Goal: Find specific page/section: Find specific page/section

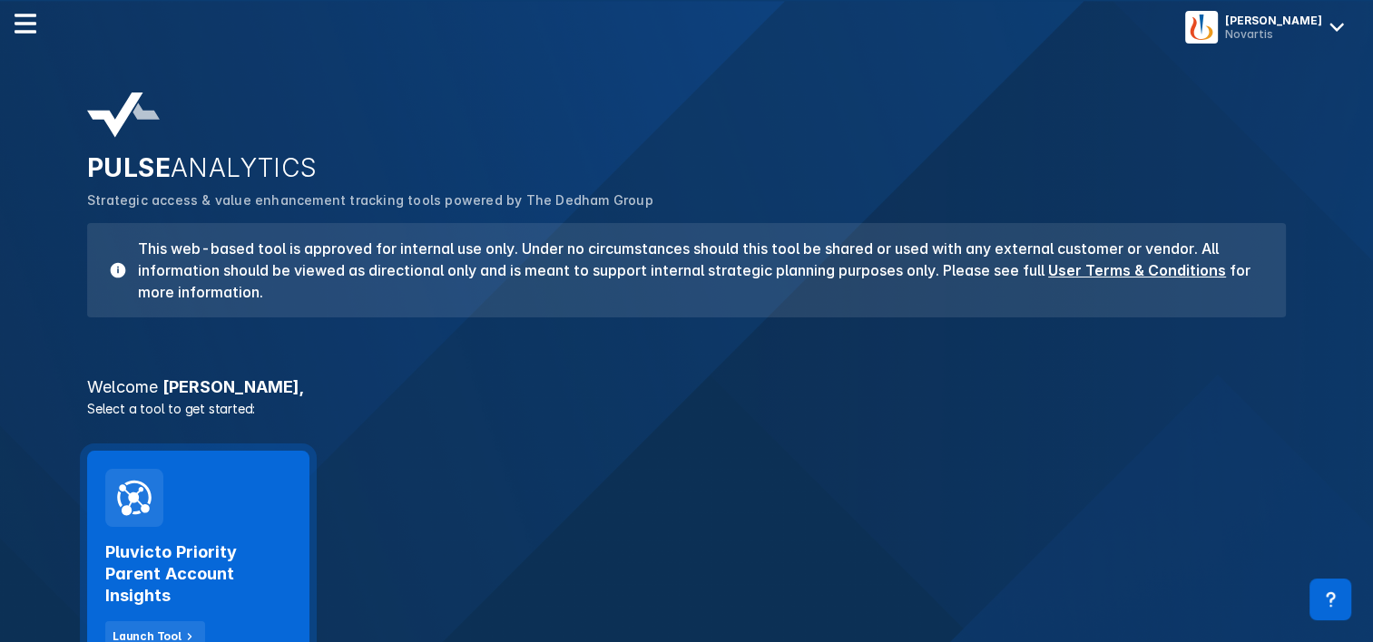
click at [230, 542] on h2 "Pluvicto Priority Parent Account Insights" at bounding box center [198, 574] width 186 height 65
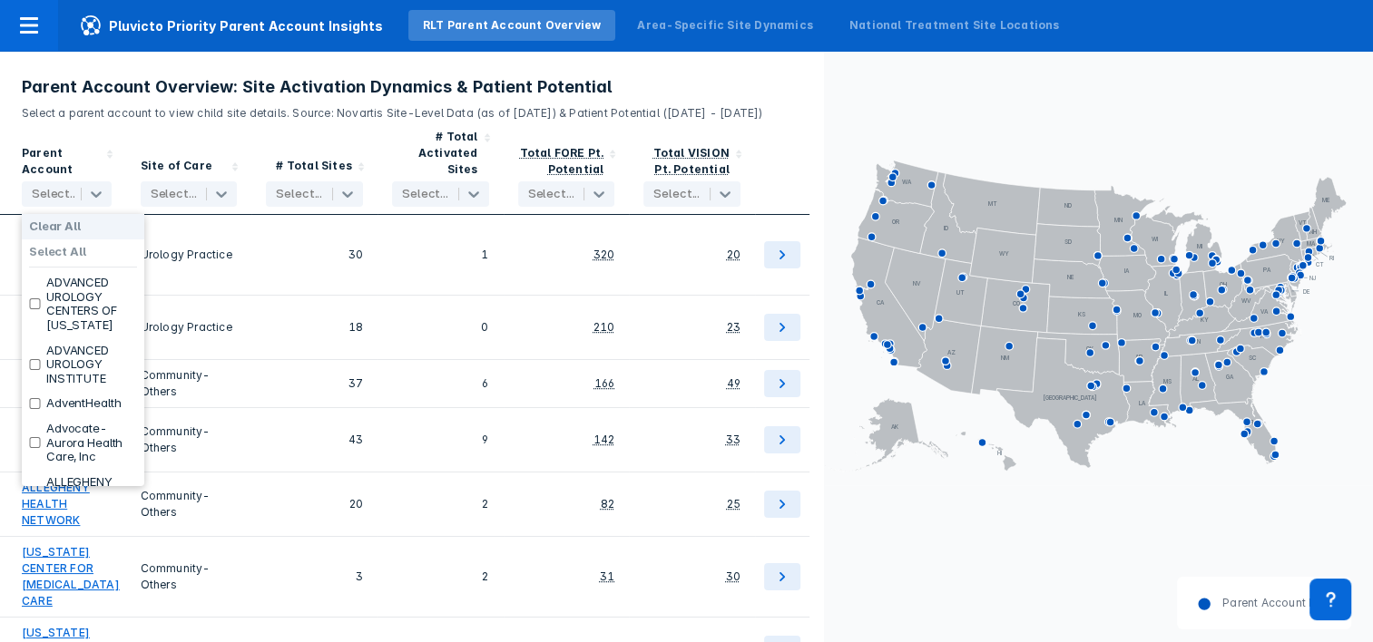
click at [37, 192] on div at bounding box center [55, 194] width 46 height 18
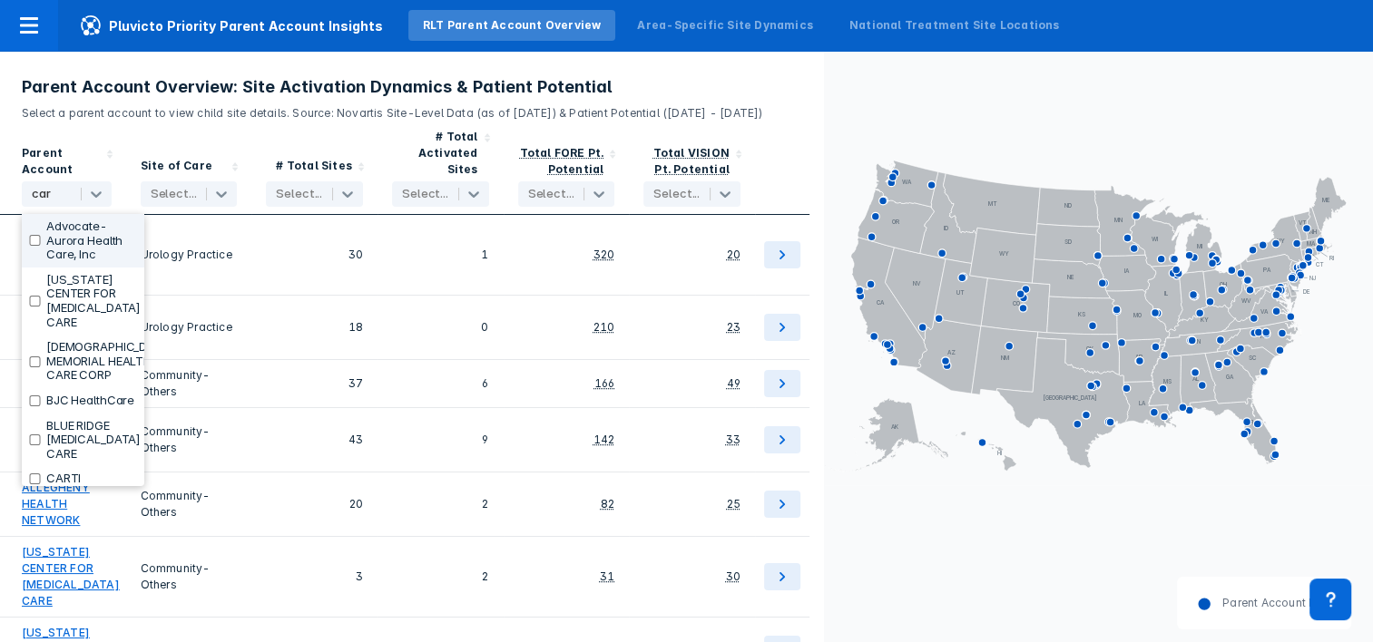
type input "cart"
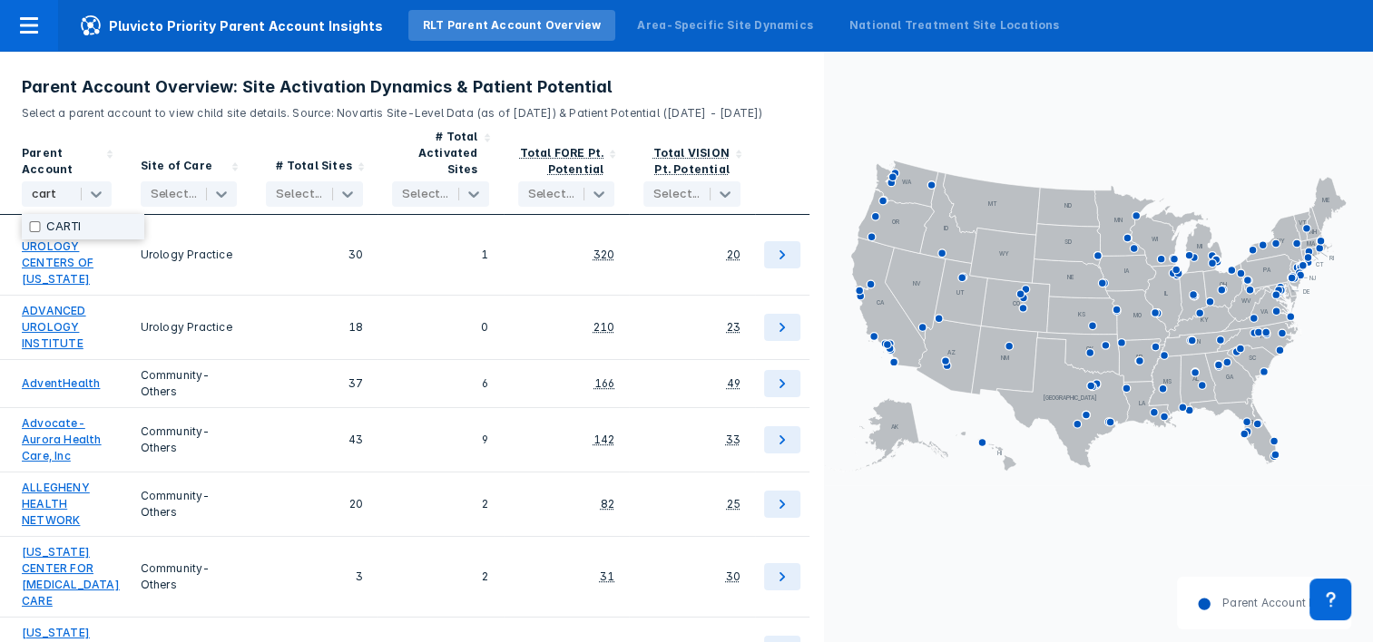
click at [60, 218] on div "CARTI" at bounding box center [83, 226] width 122 height 25
checkbox input "true"
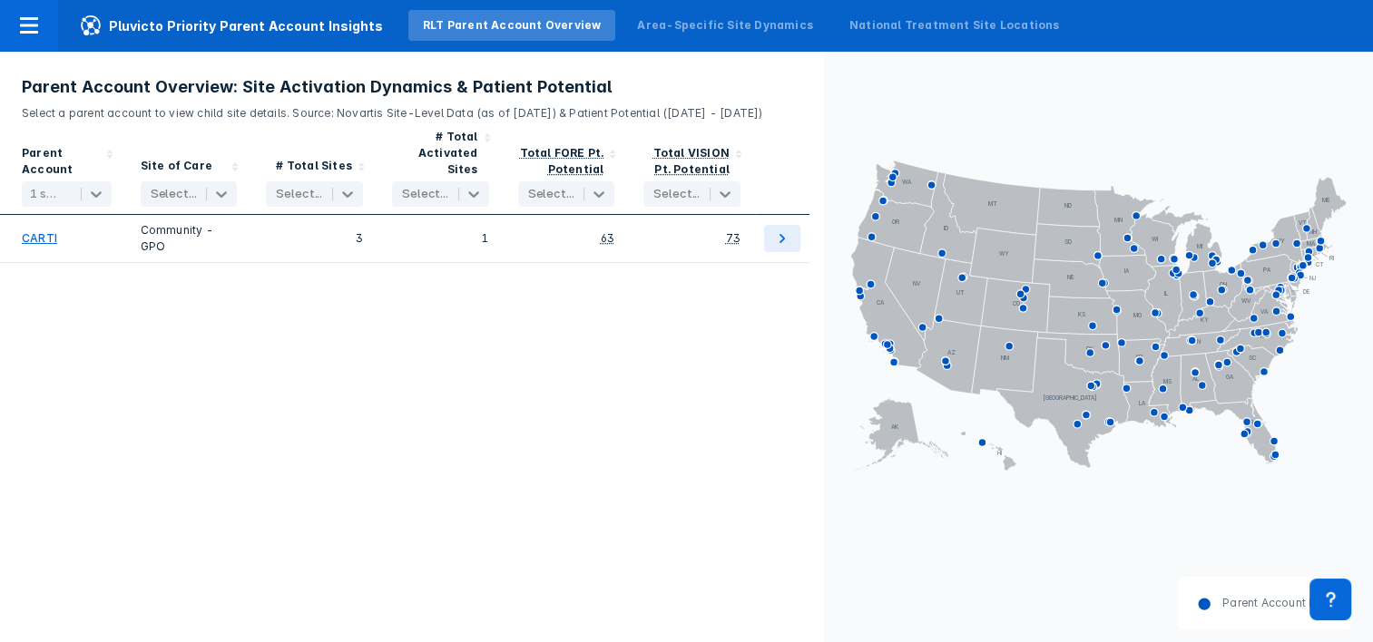
click at [209, 307] on div "Parent Account 1 selected Site of Care Select... # Total Sites Select... # Tota…" at bounding box center [412, 382] width 824 height 521
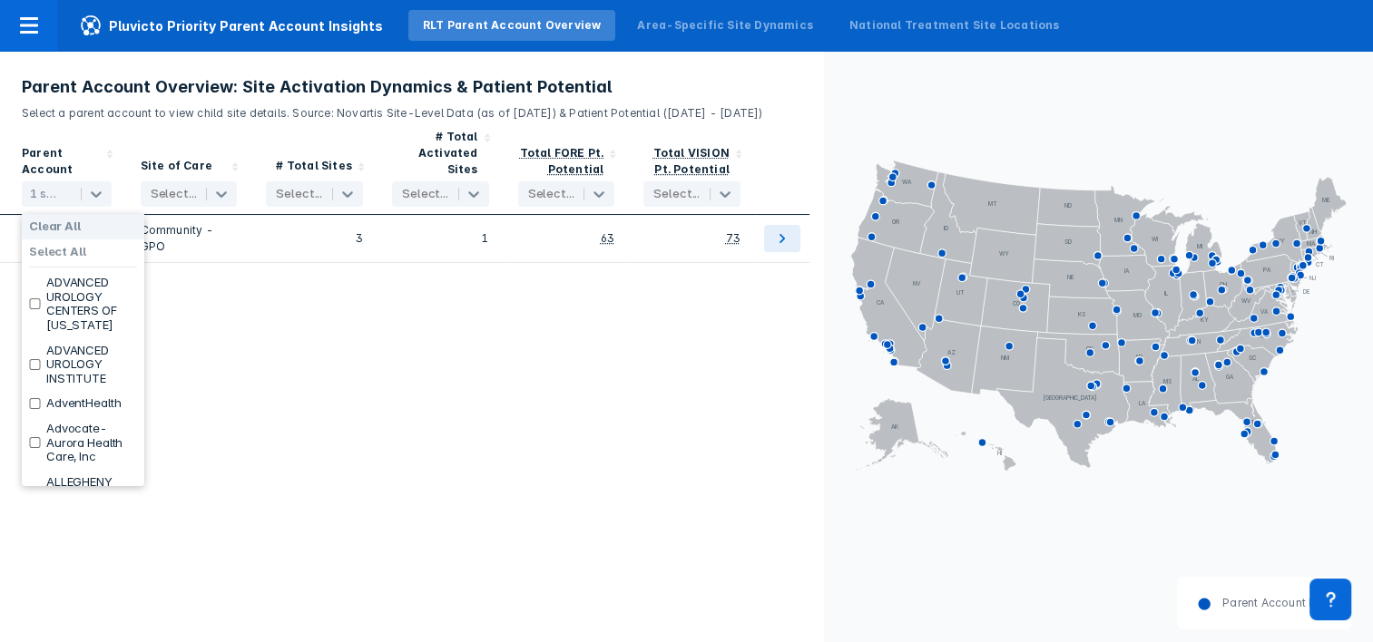
click at [44, 195] on div "1 selected" at bounding box center [46, 194] width 32 height 15
click at [43, 254] on label "Select All" at bounding box center [57, 252] width 57 height 15
checkbox input "true"
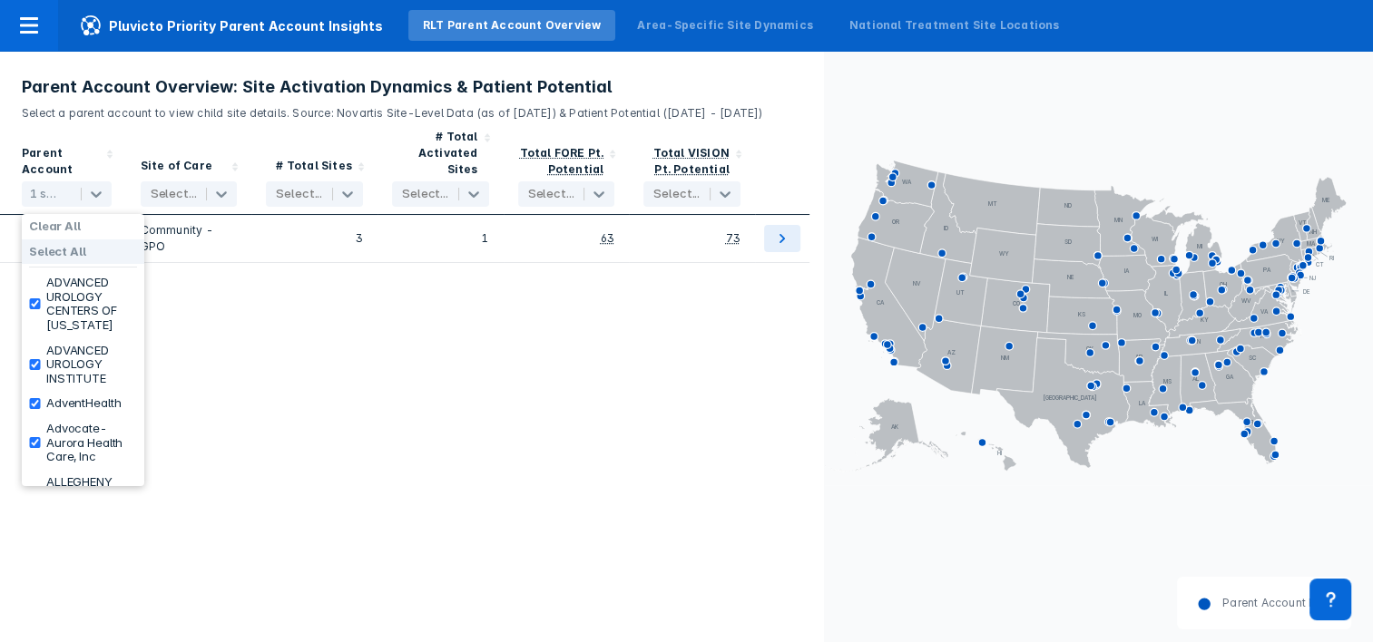
checkbox input "true"
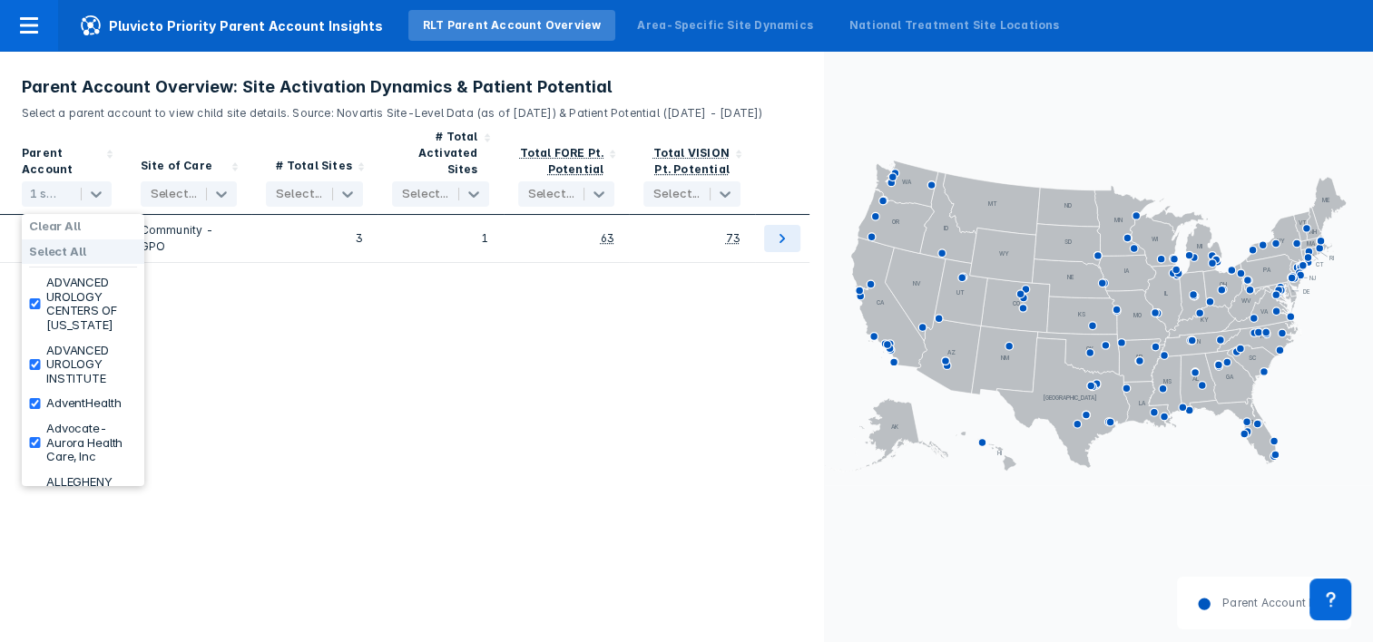
checkbox input "true"
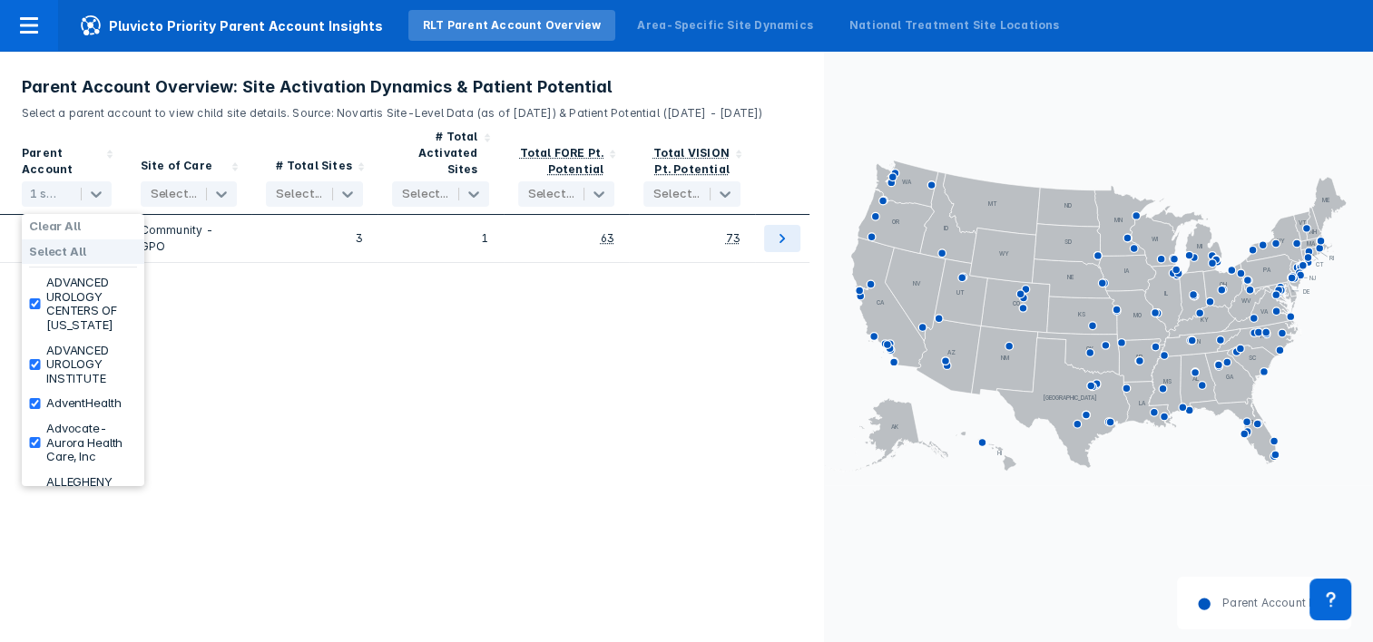
checkbox input "true"
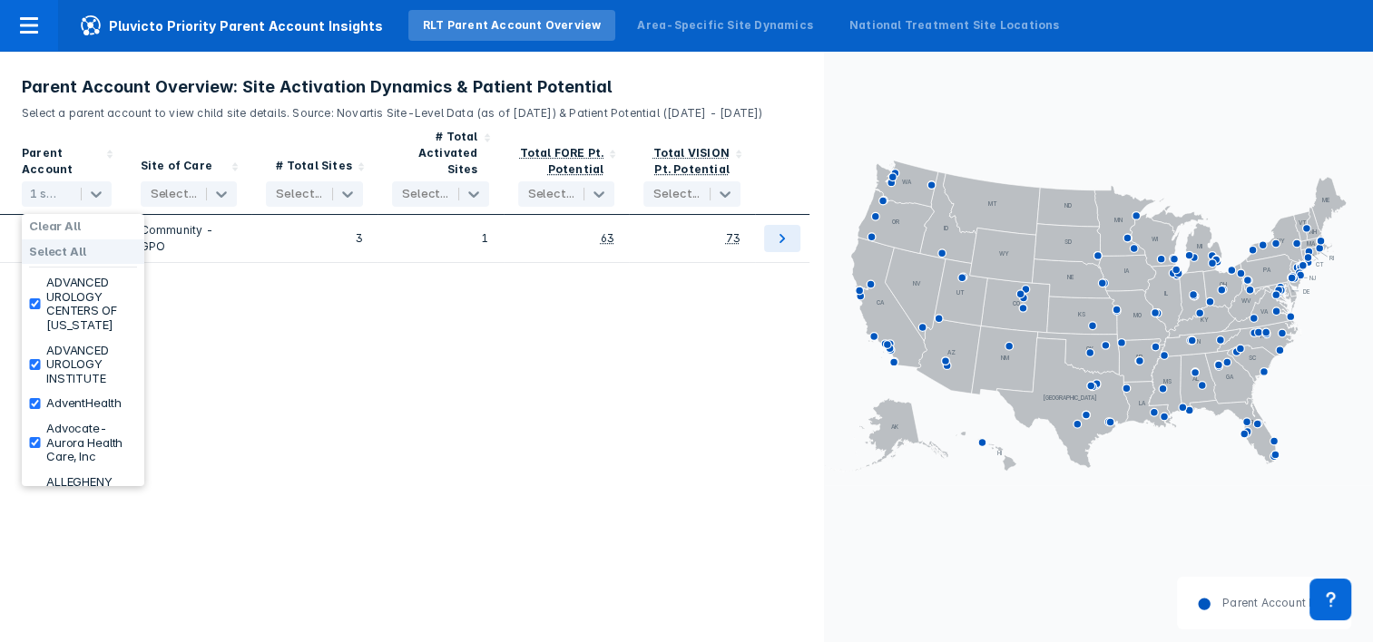
checkbox input "true"
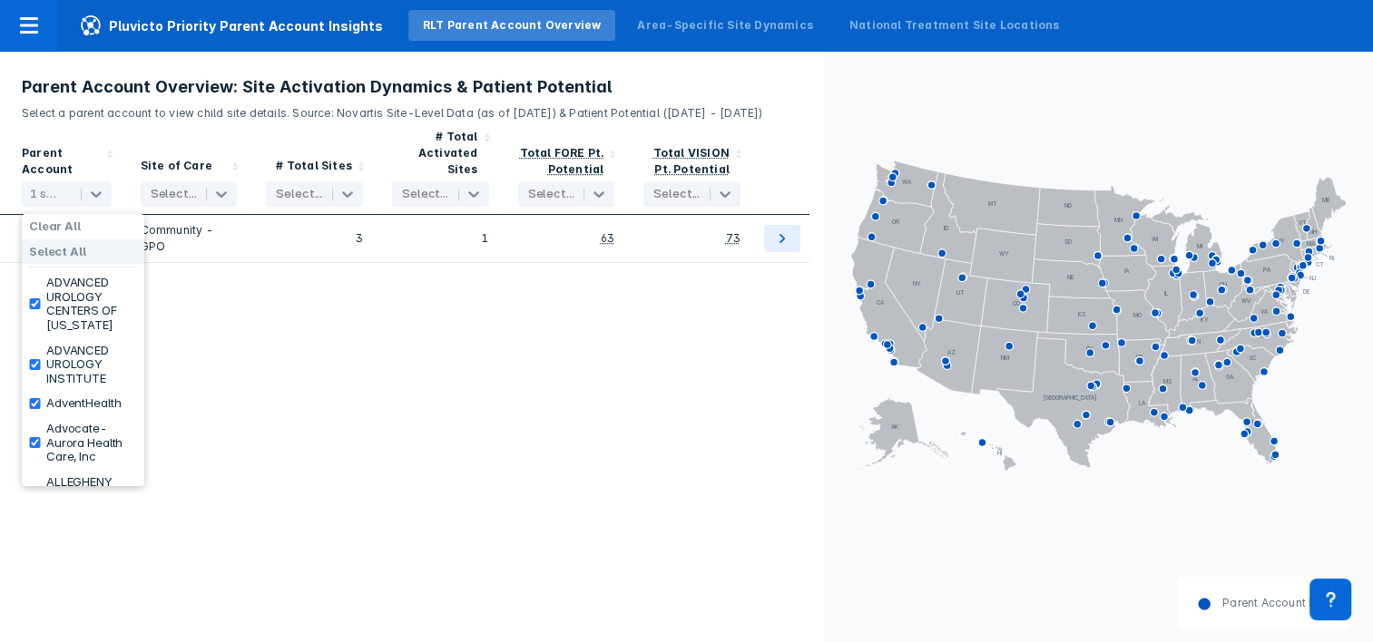
checkbox input "true"
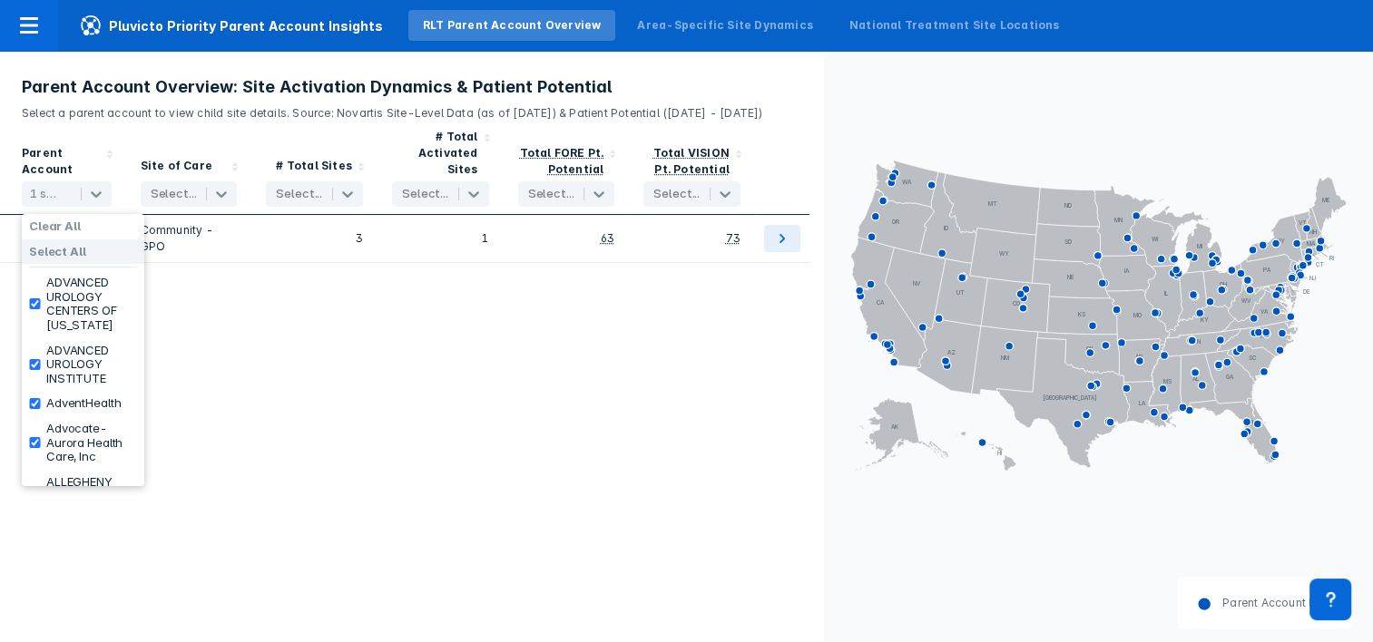
checkbox input "true"
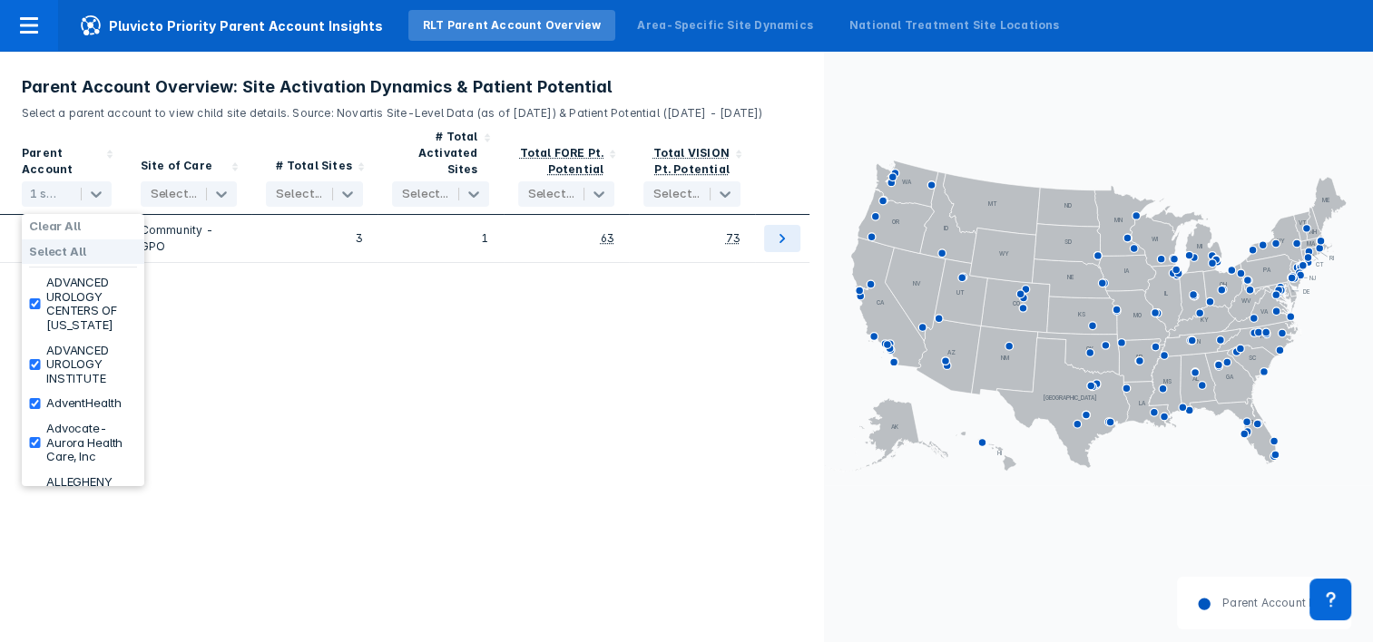
checkbox input "true"
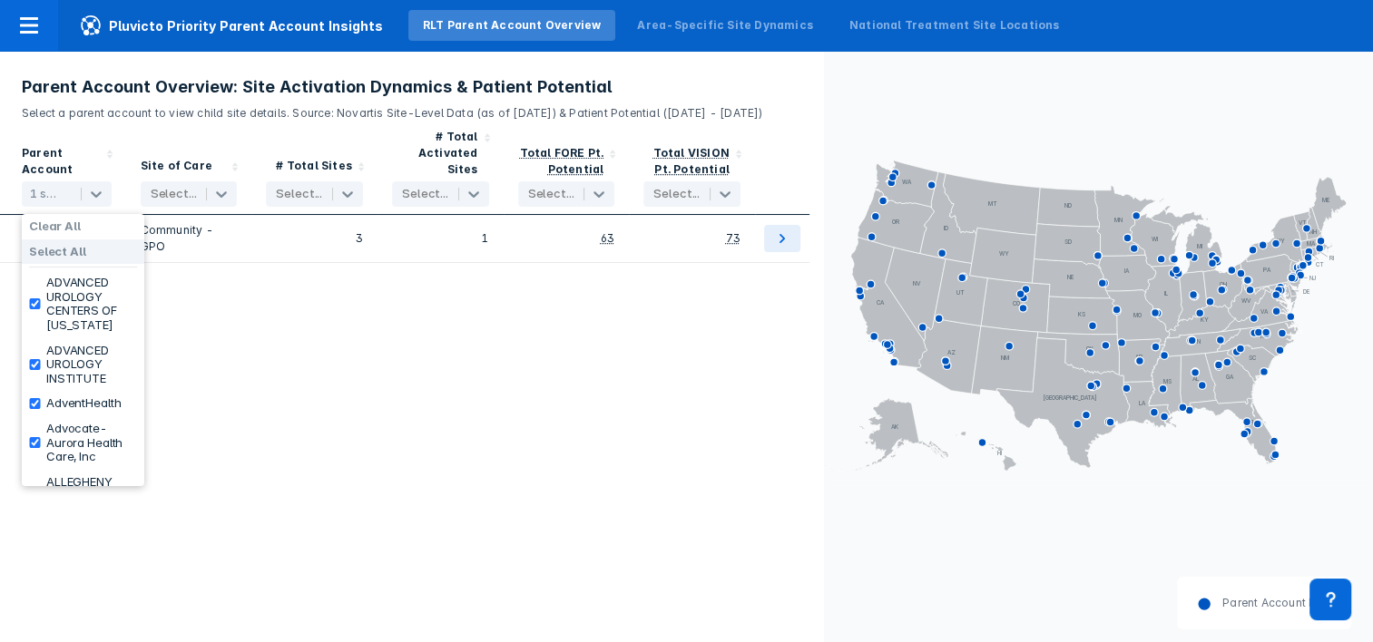
checkbox input "true"
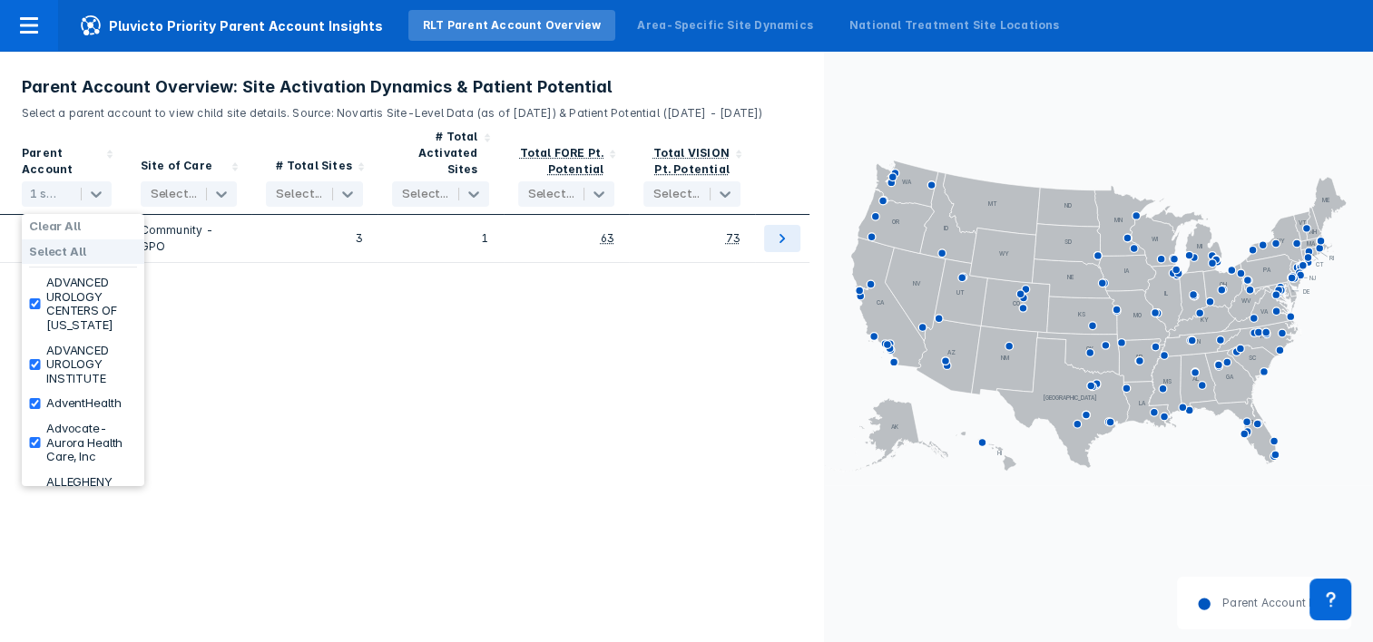
checkbox input "true"
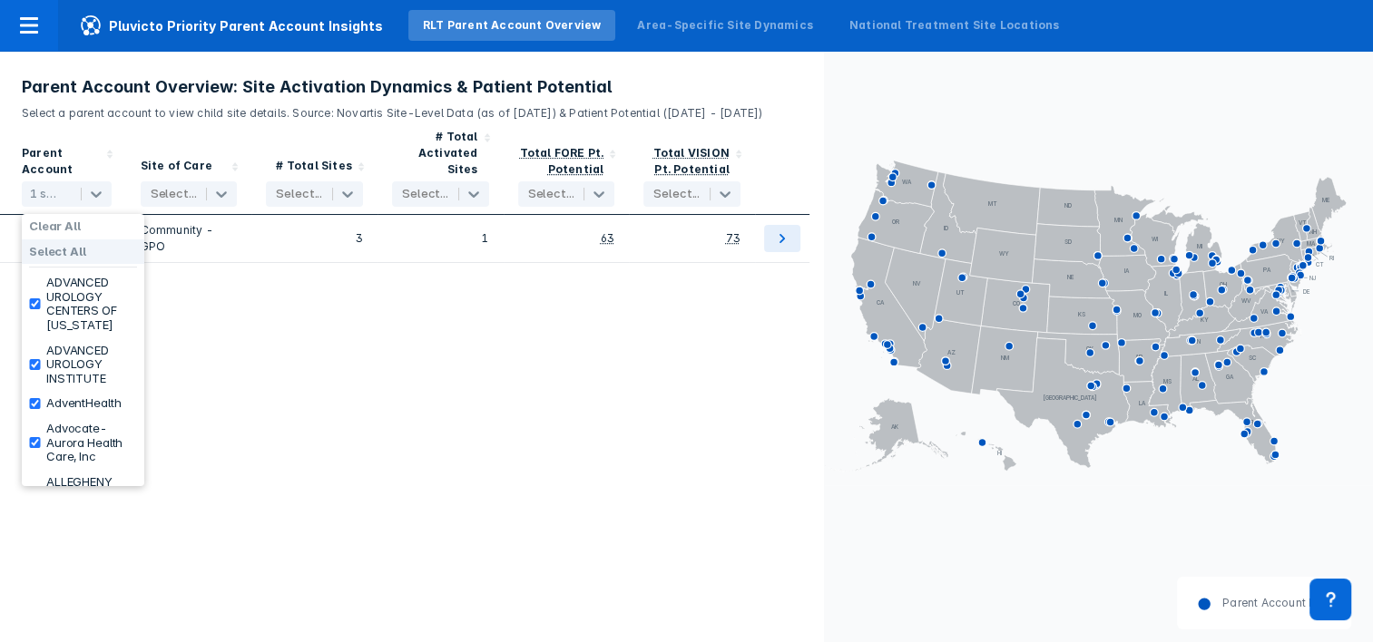
checkbox input "true"
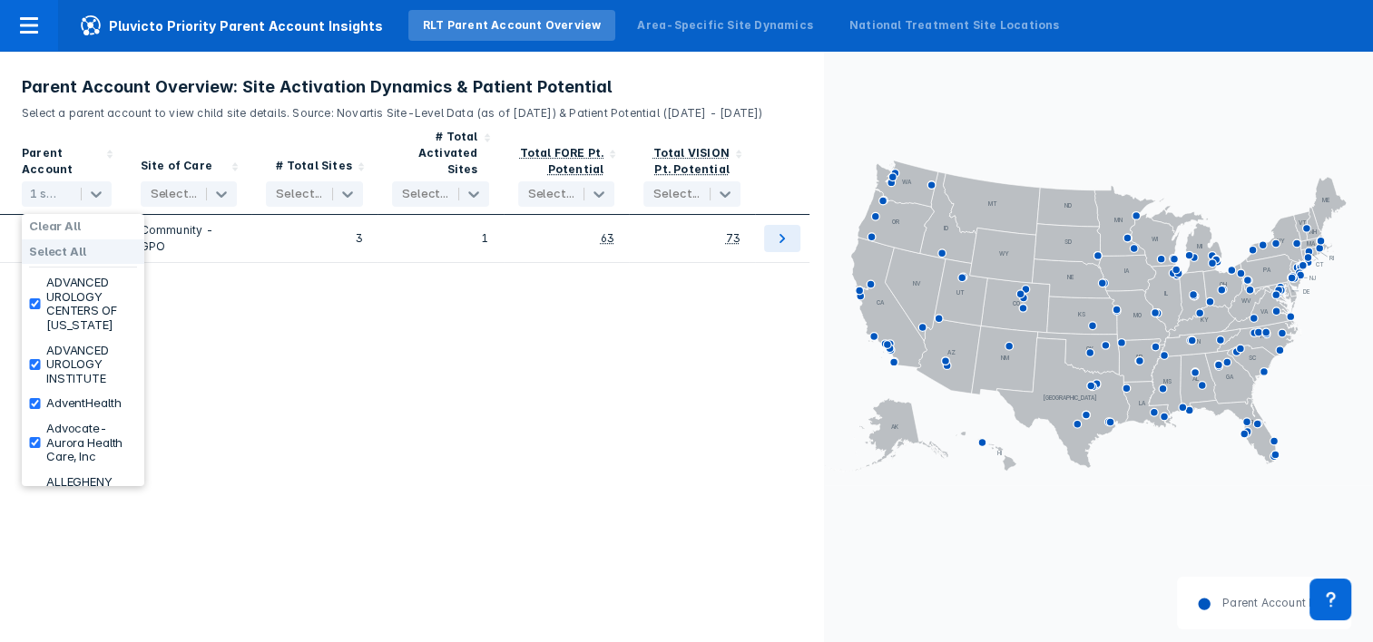
checkbox input "true"
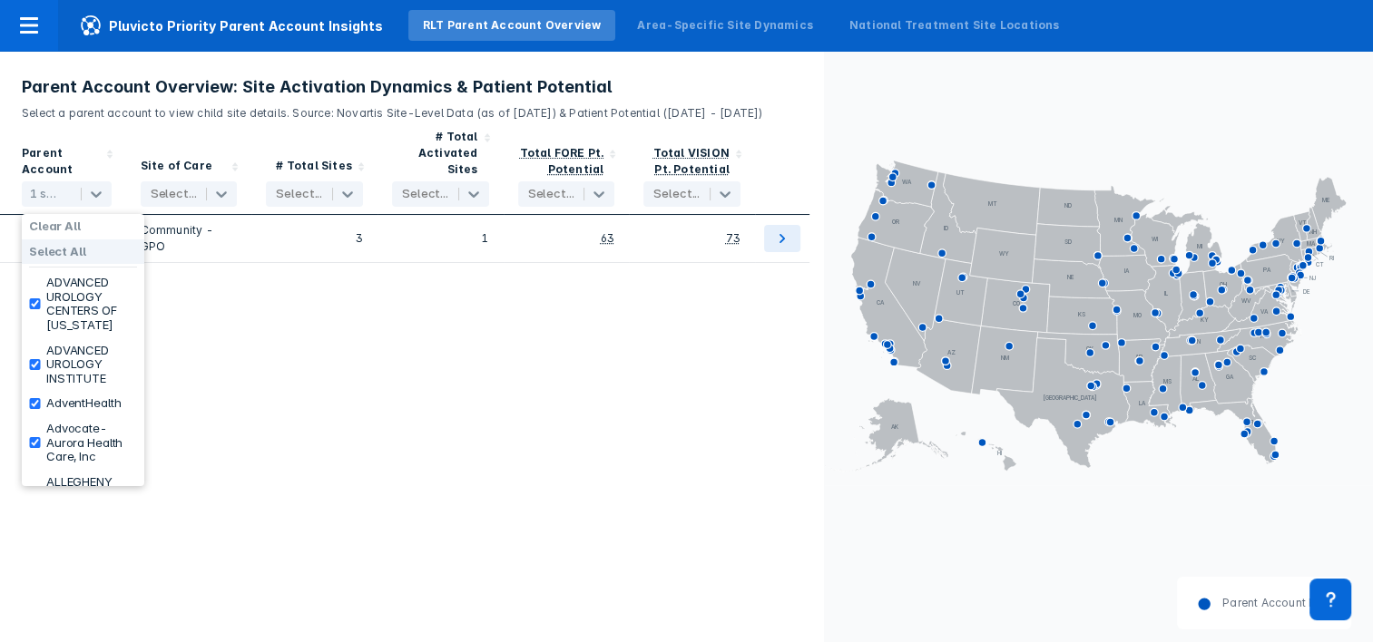
checkbox input "true"
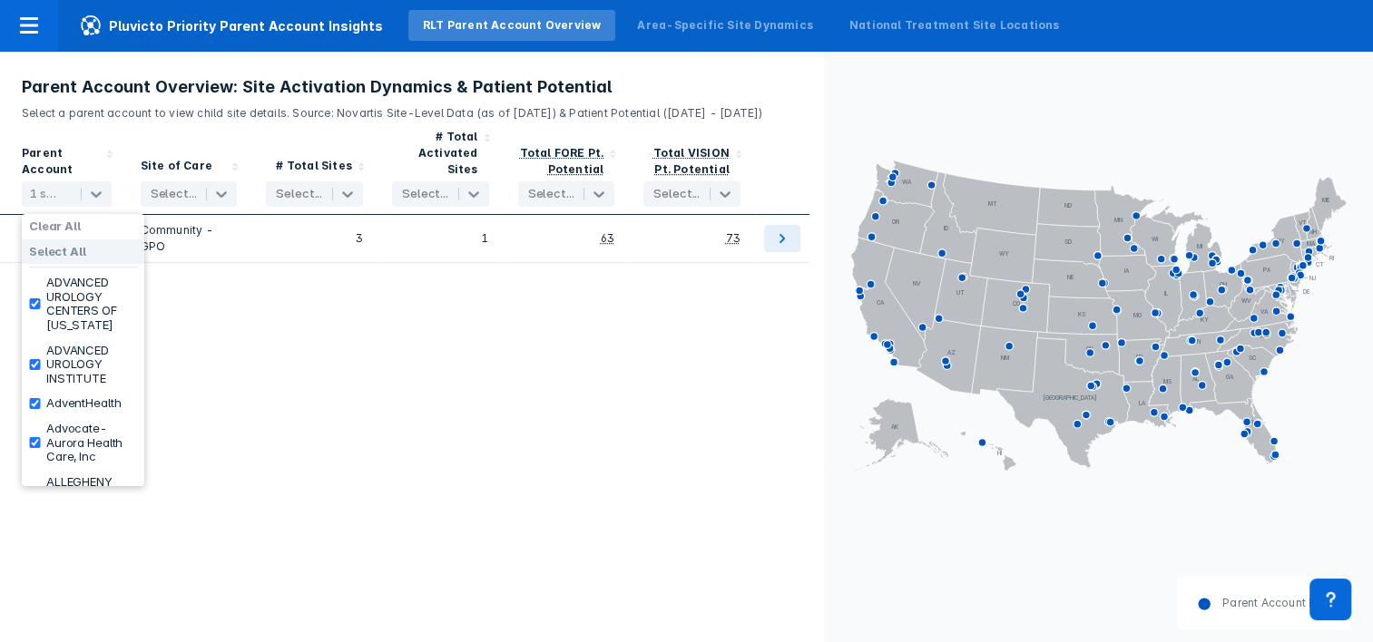
checkbox input "true"
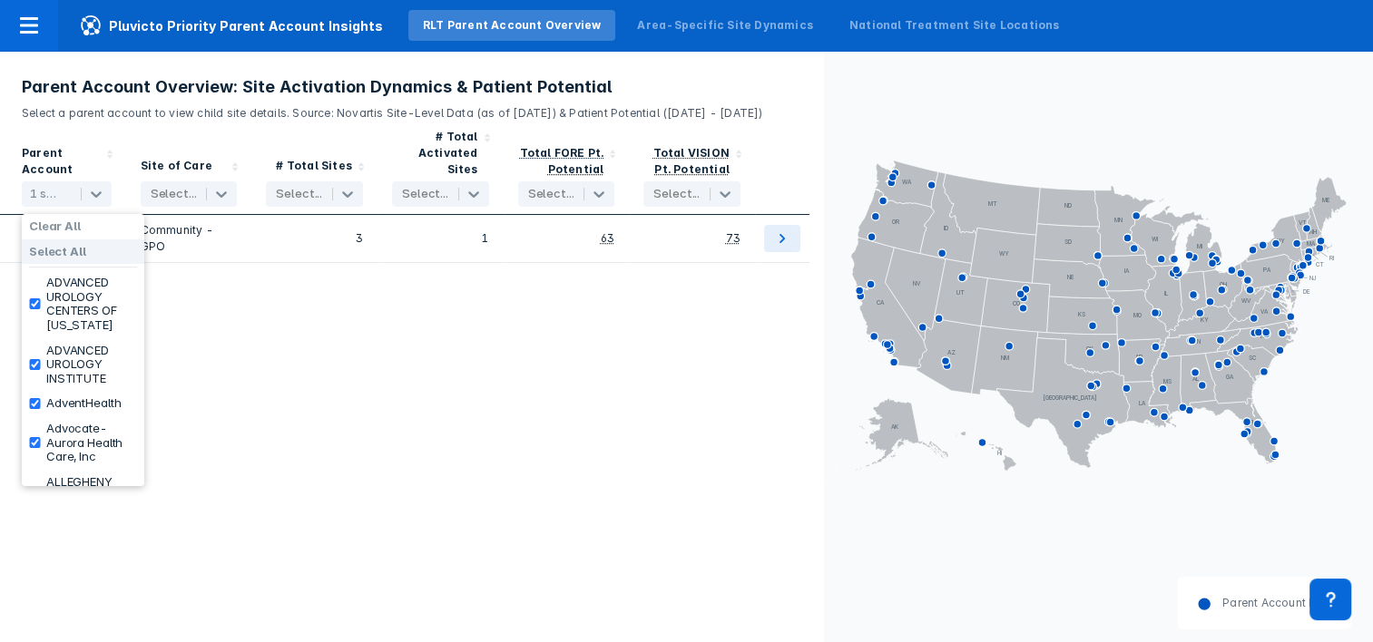
checkbox input "true"
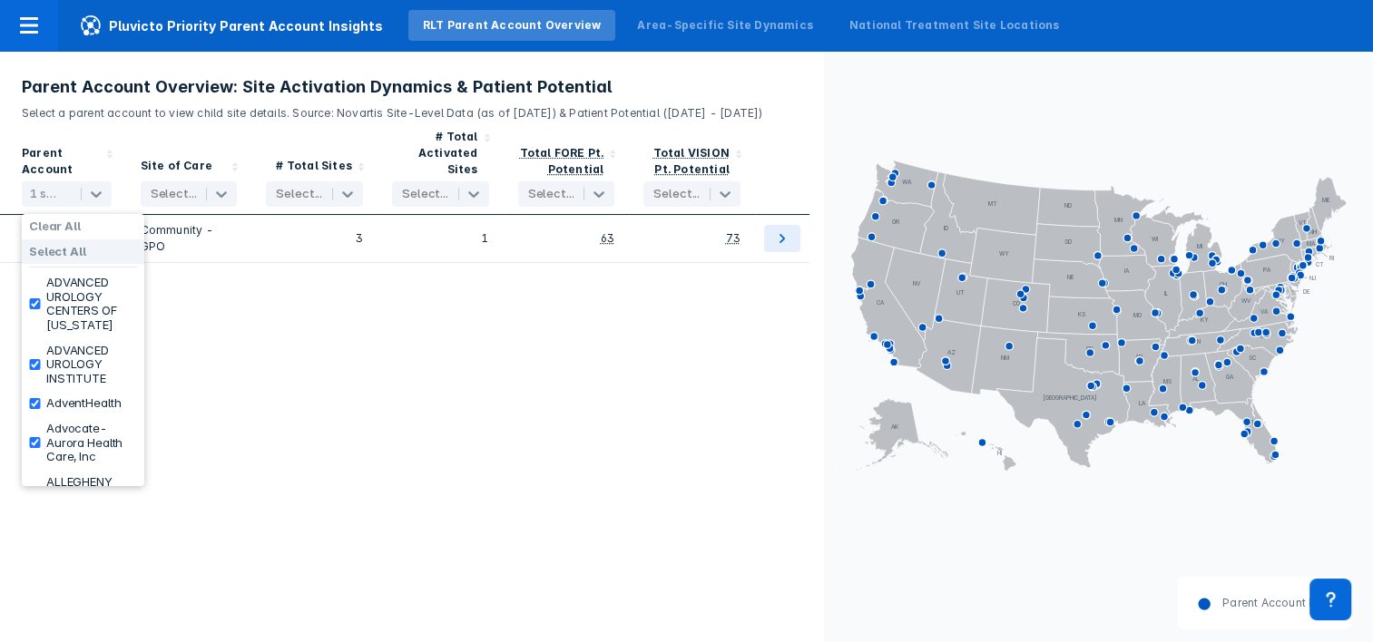
checkbox input "true"
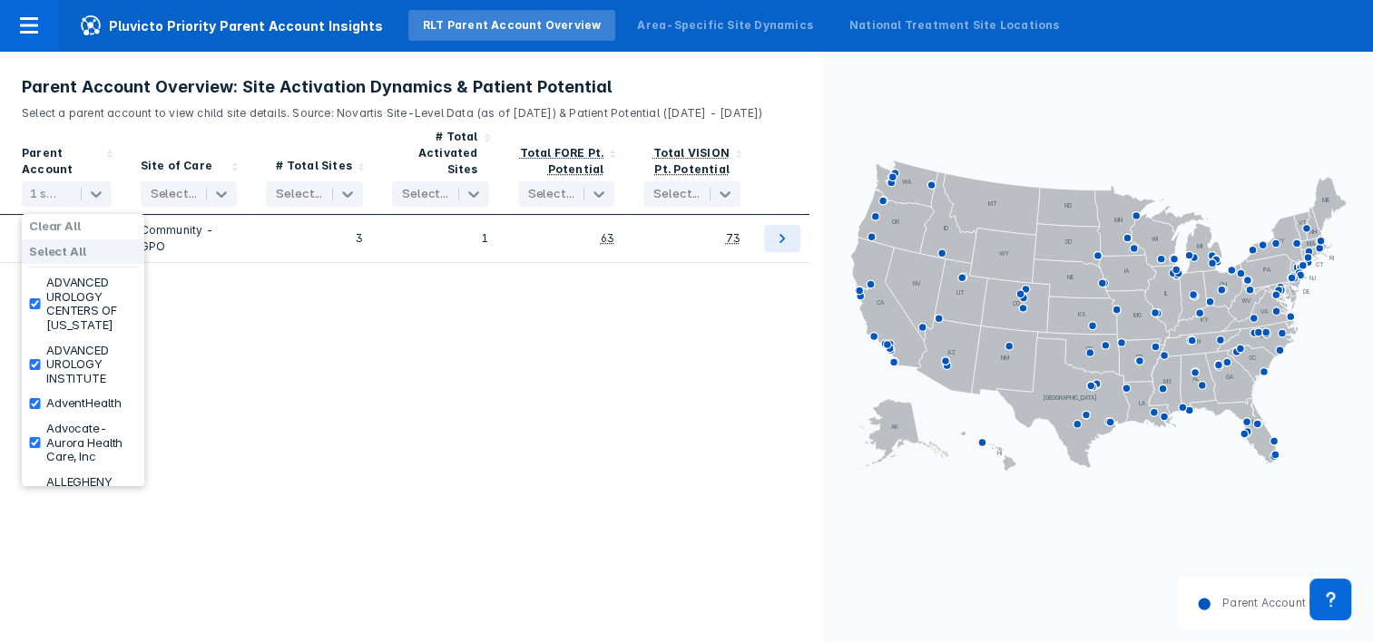
checkbox input "true"
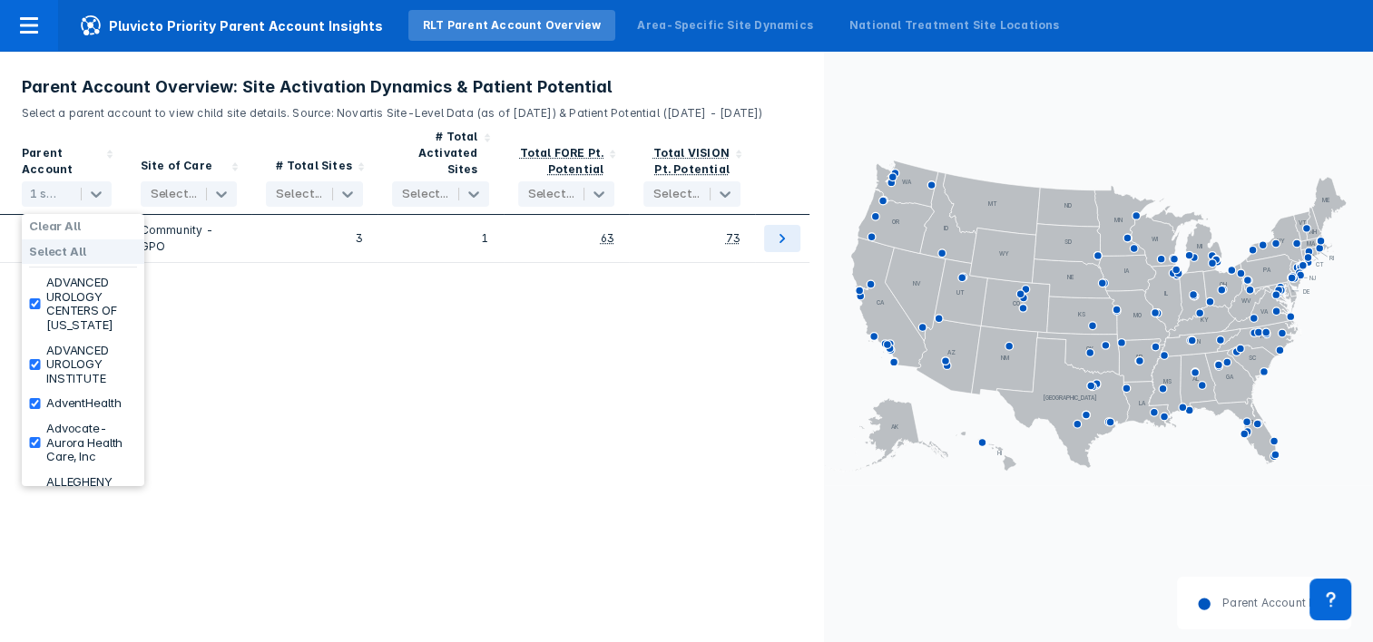
checkbox input "true"
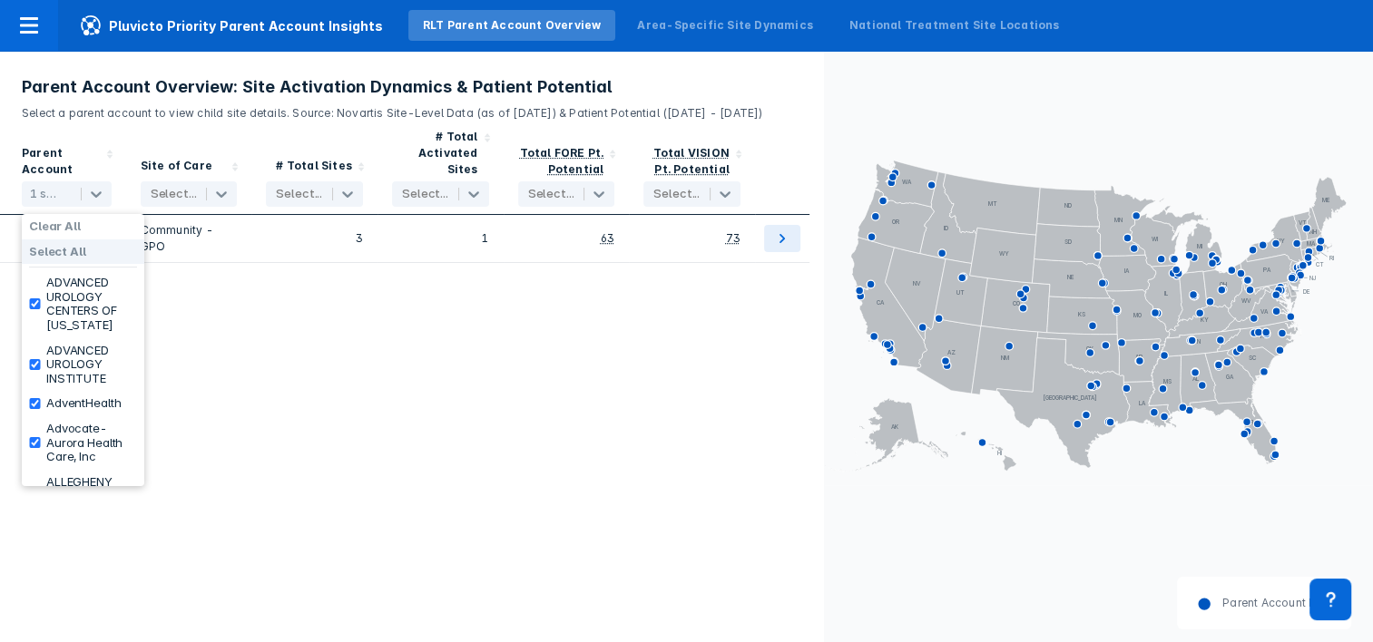
checkbox input "true"
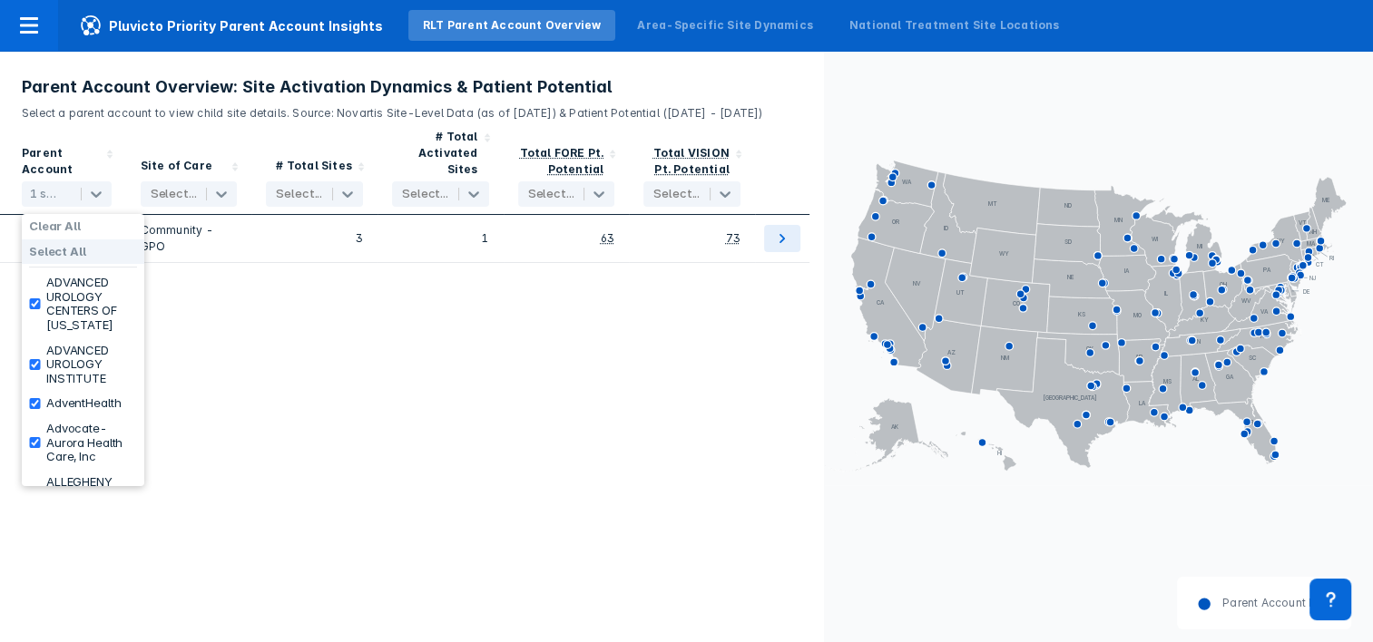
checkbox input "true"
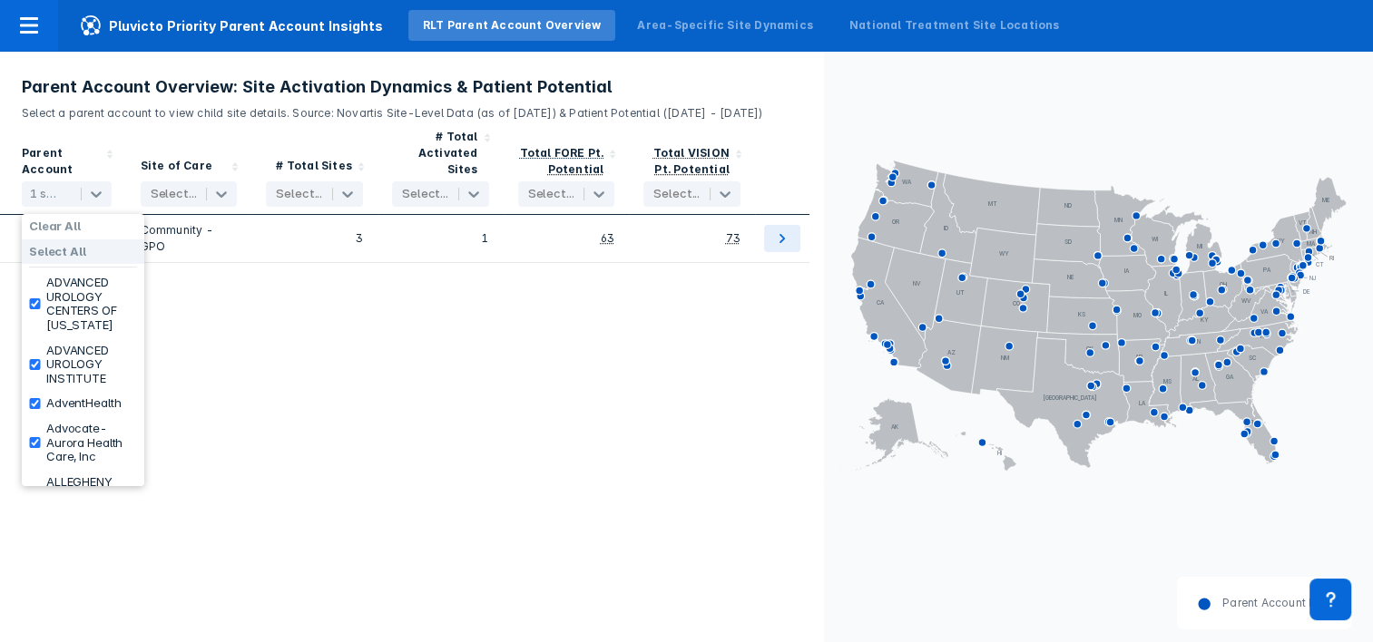
checkbox input "true"
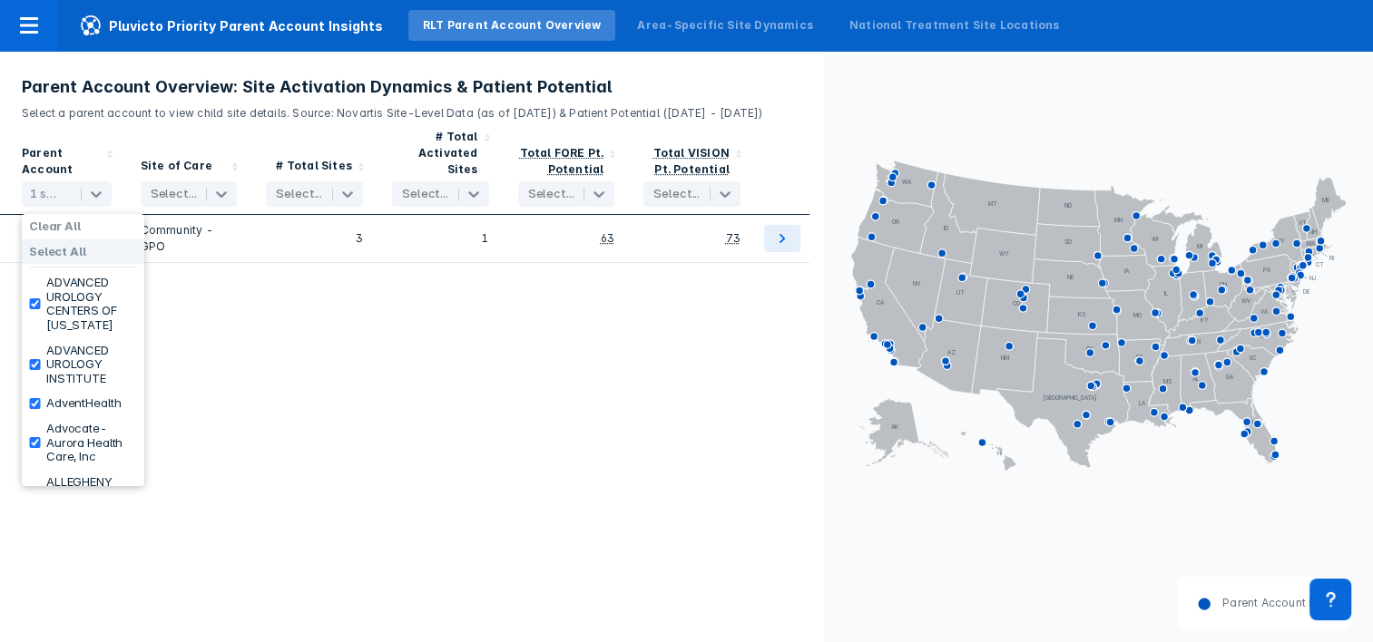
checkbox input "true"
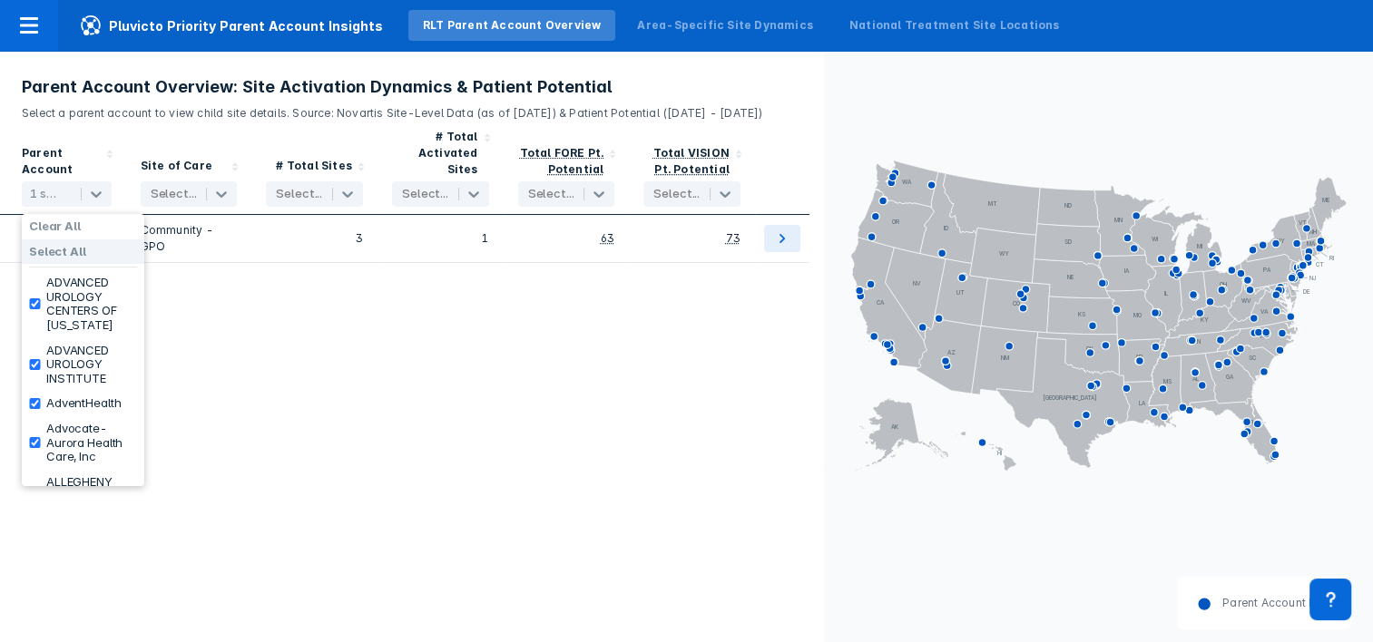
checkbox input "true"
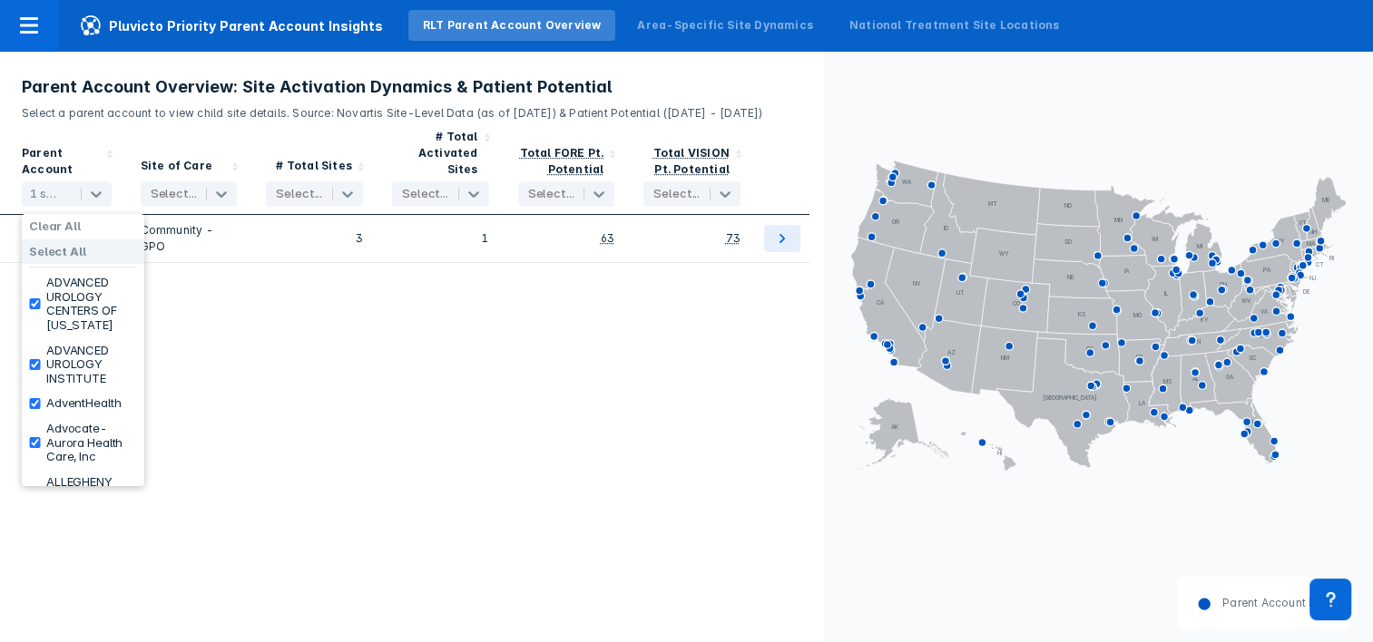
checkbox input "true"
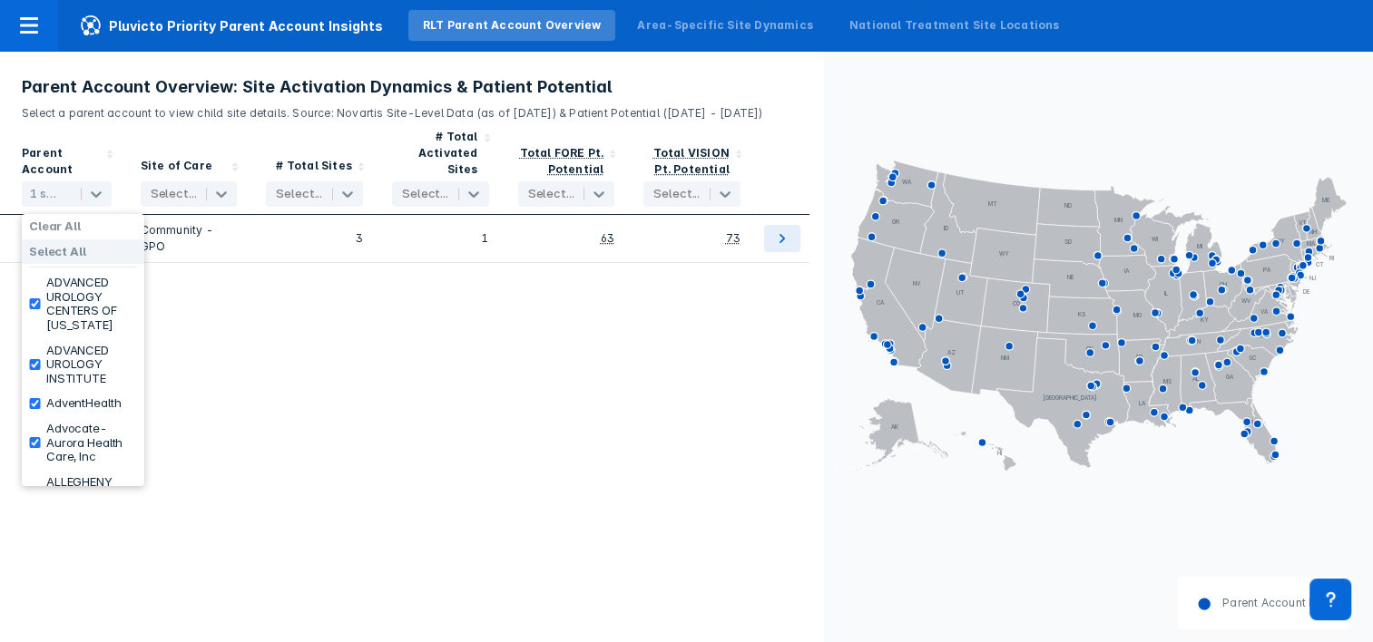
checkbox input "true"
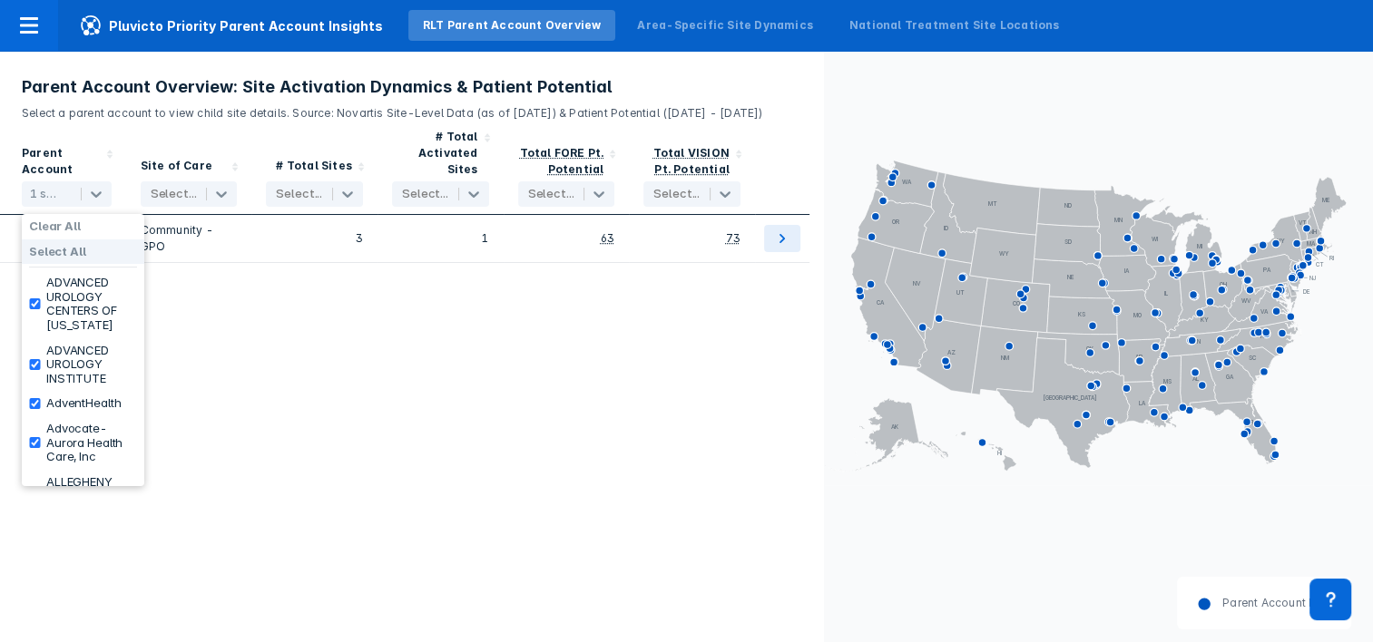
checkbox input "true"
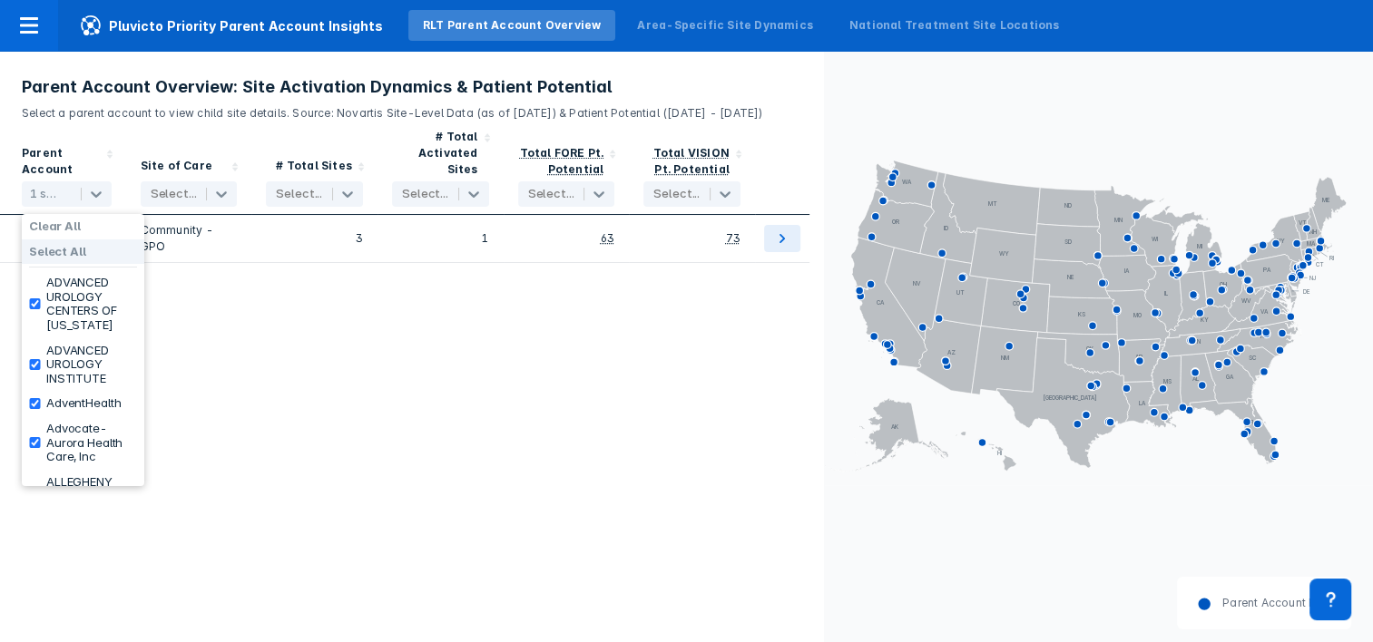
checkbox input "true"
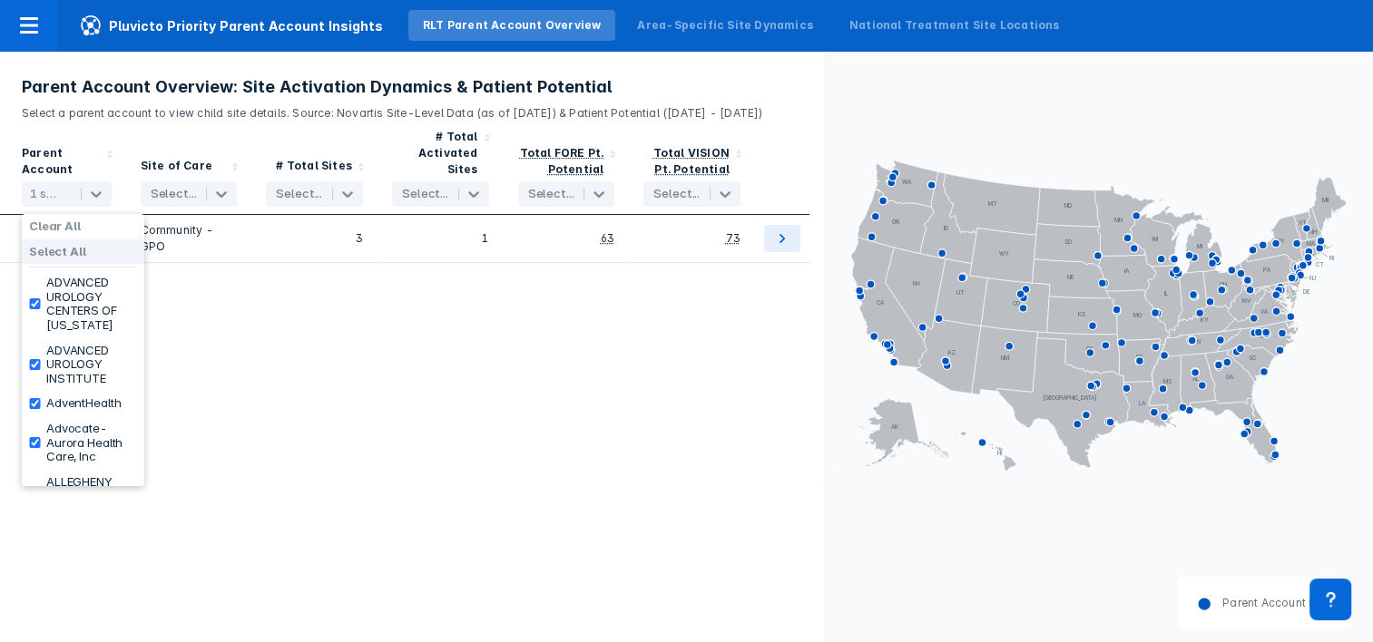
checkbox input "true"
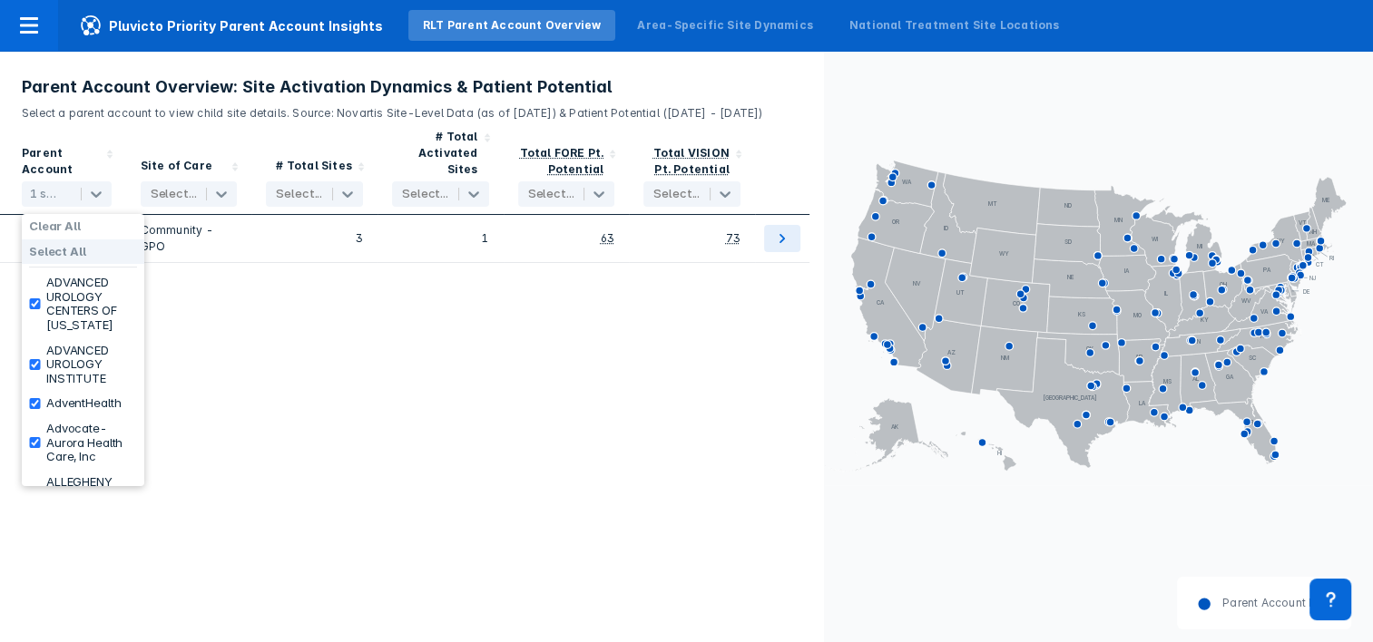
checkbox input "true"
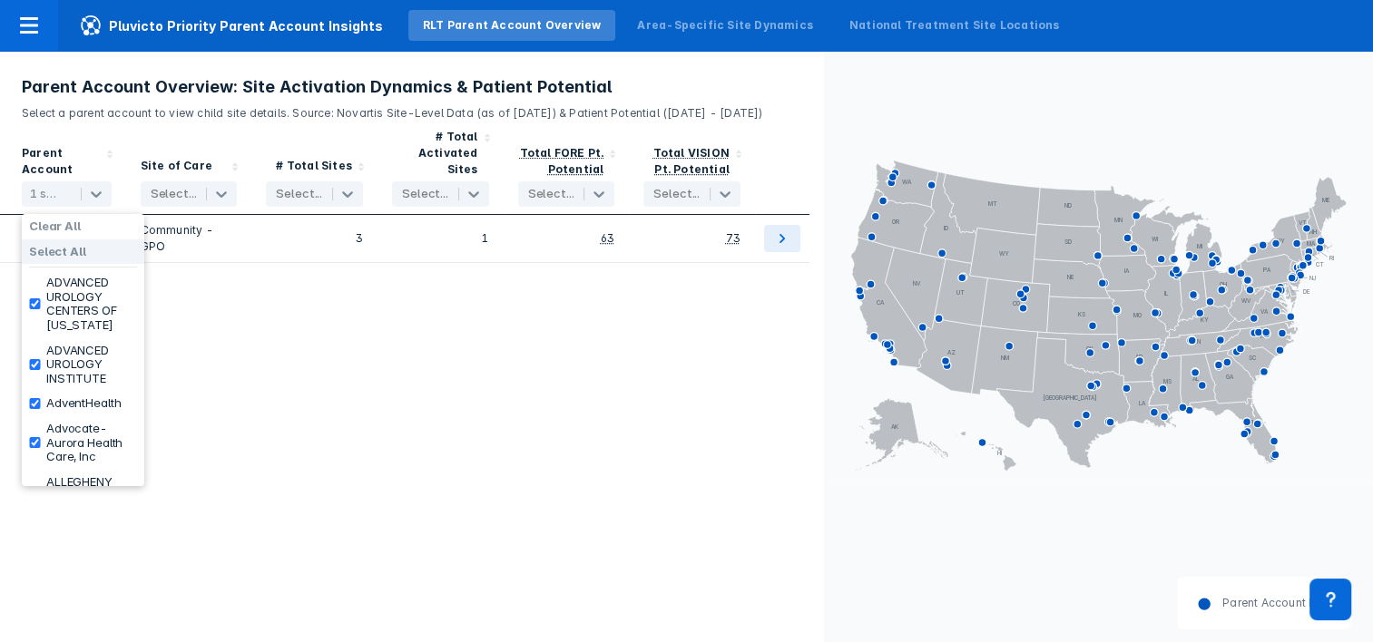
checkbox input "true"
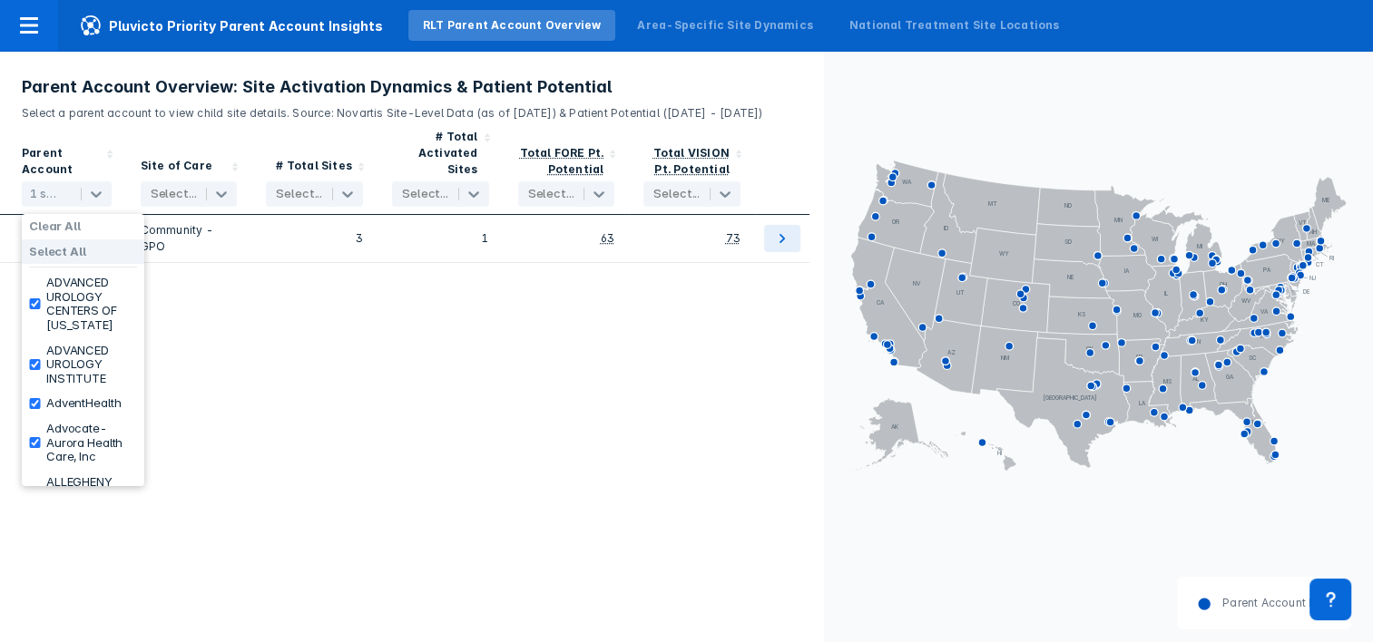
checkbox input "true"
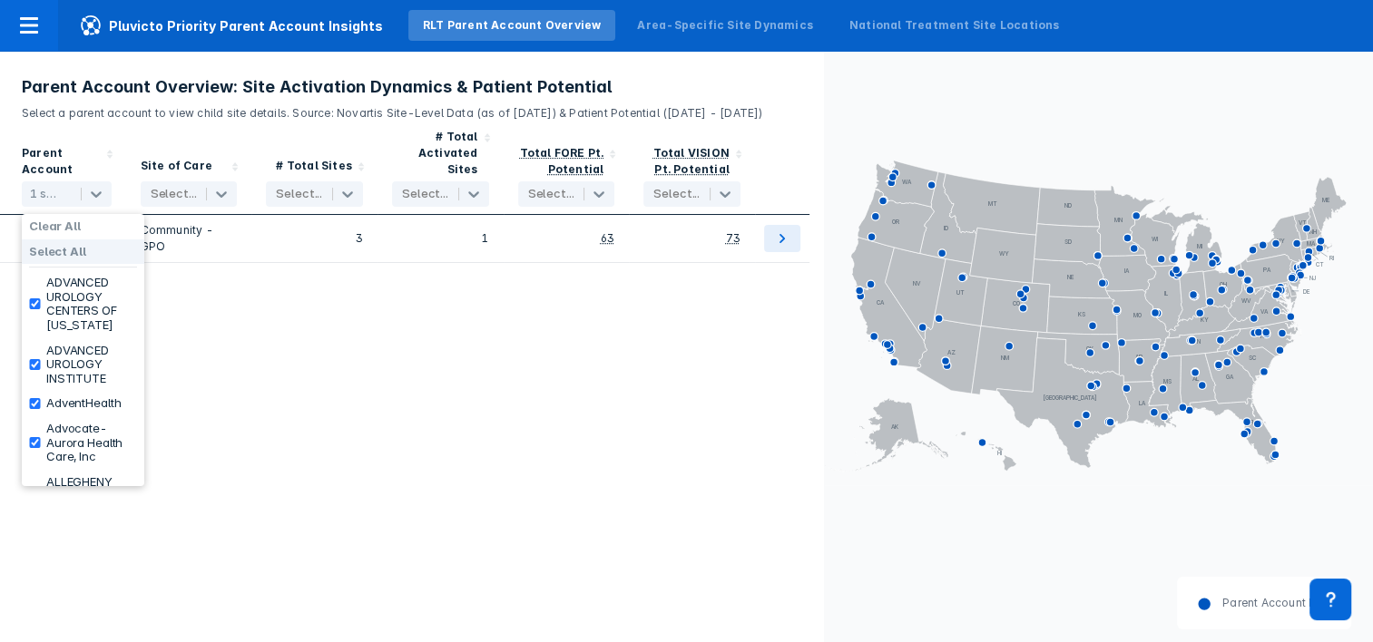
checkbox input "true"
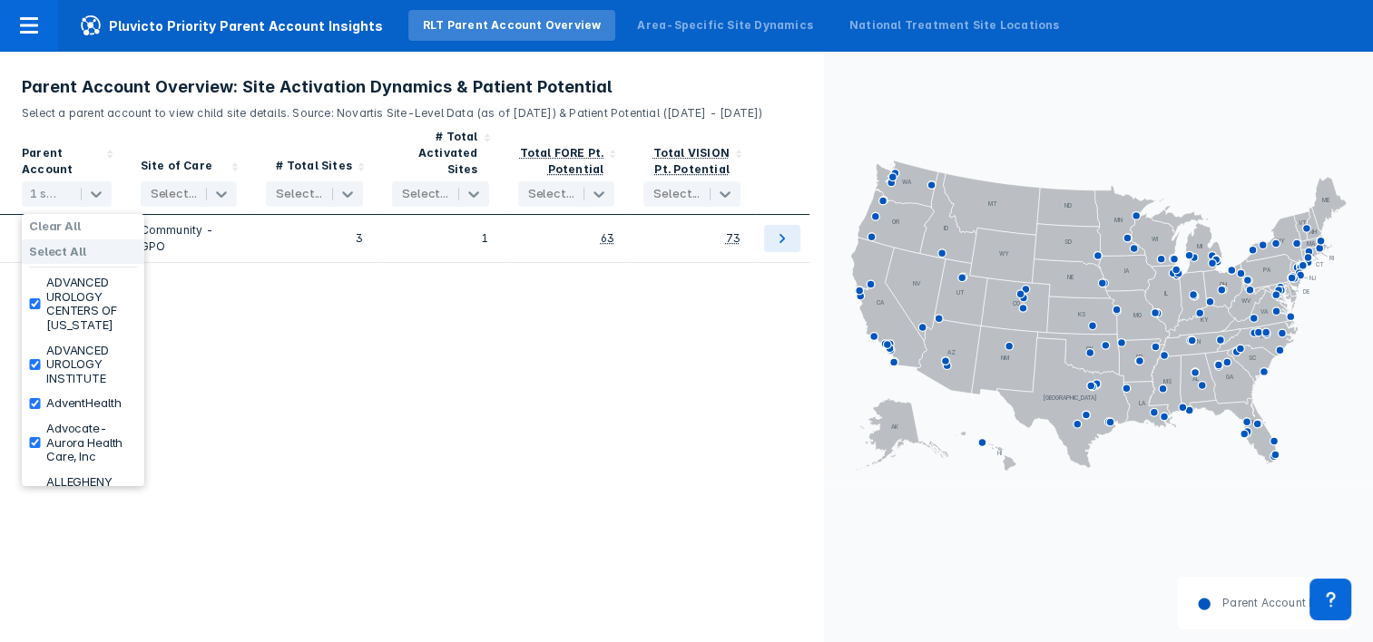
checkbox input "true"
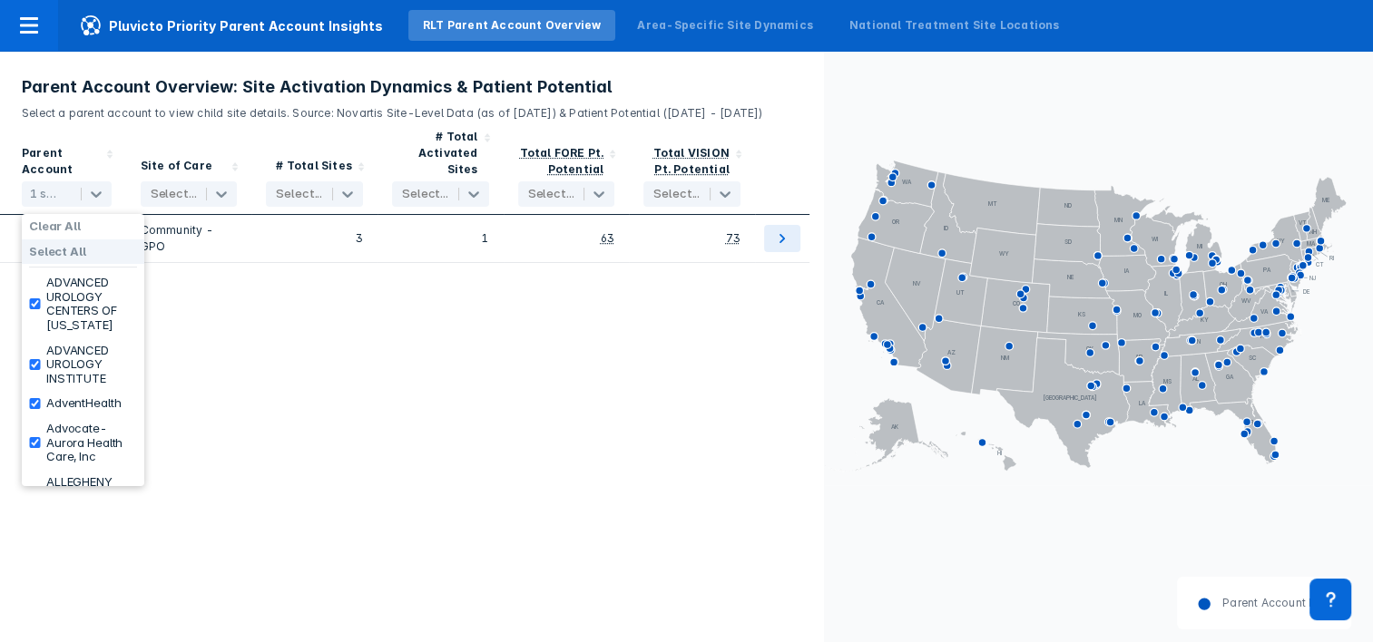
checkbox input "true"
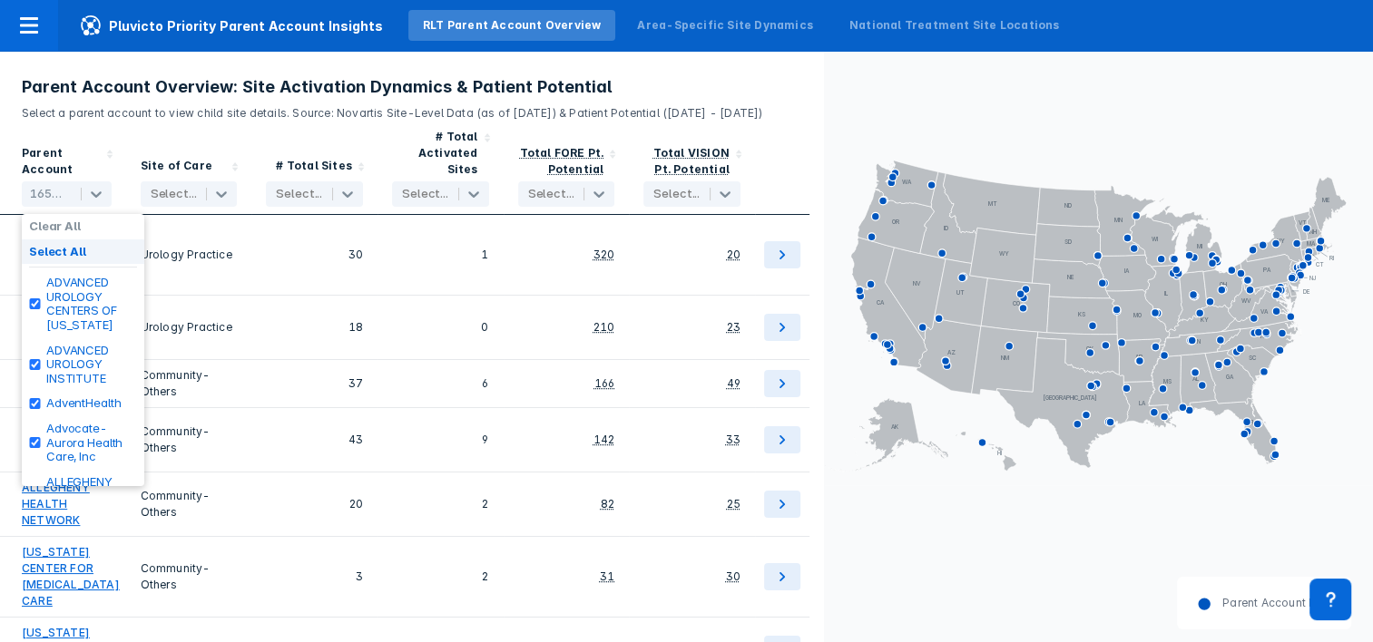
click at [53, 254] on label "Select All" at bounding box center [57, 252] width 57 height 15
checkbox input "false"
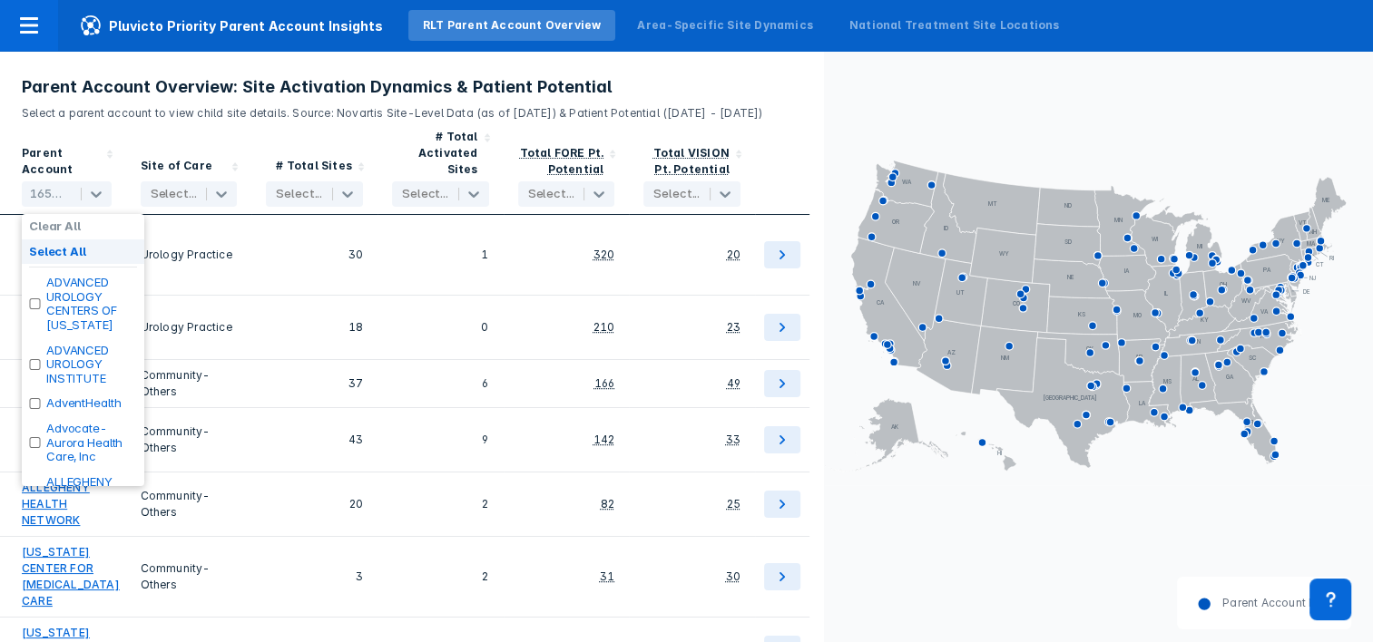
checkbox input "false"
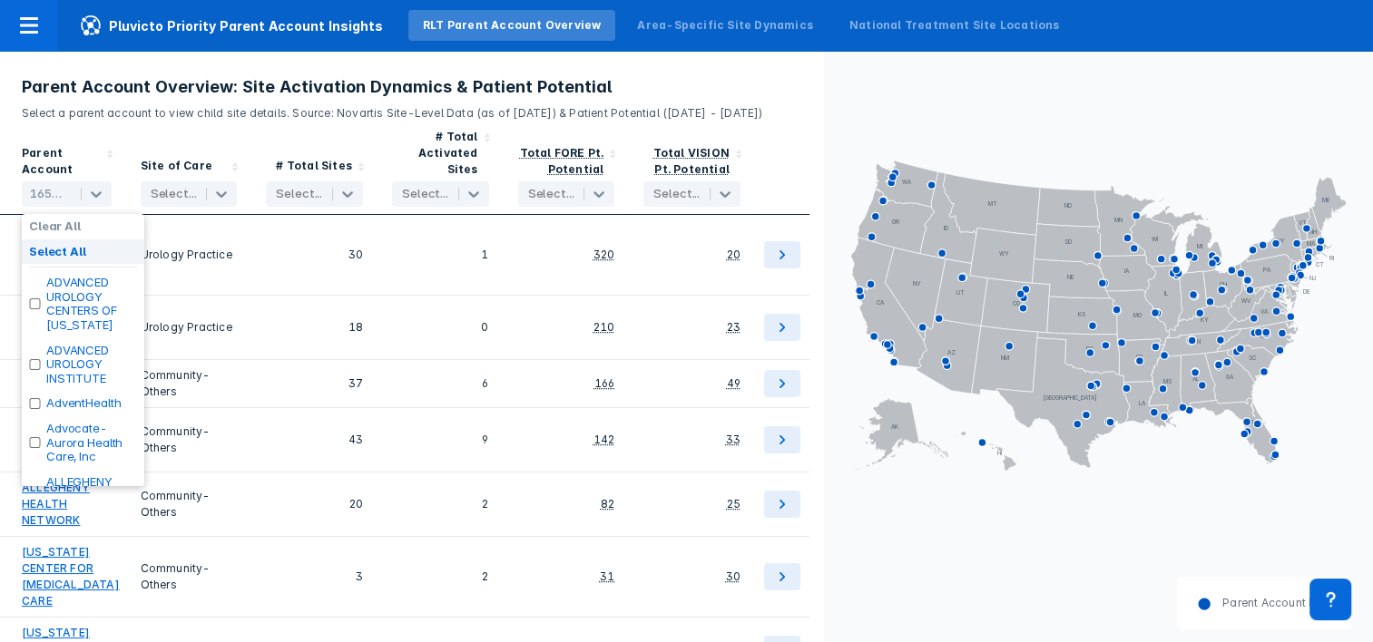
checkbox input "false"
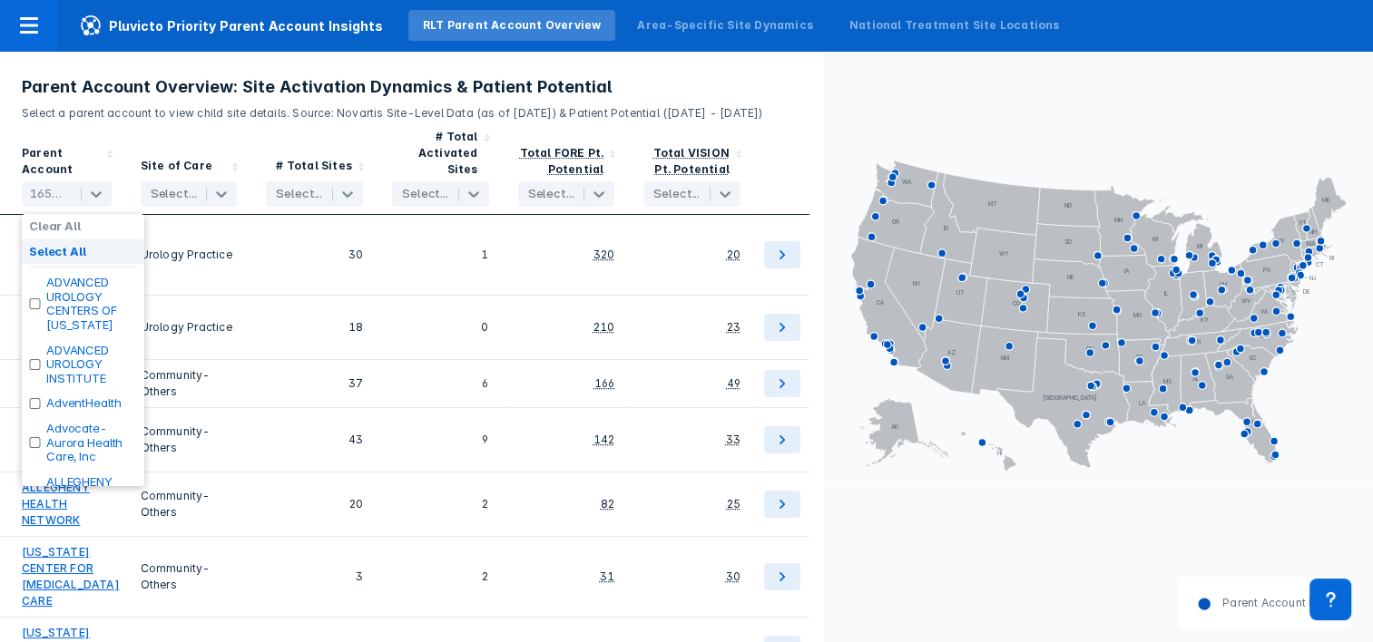
checkbox input "false"
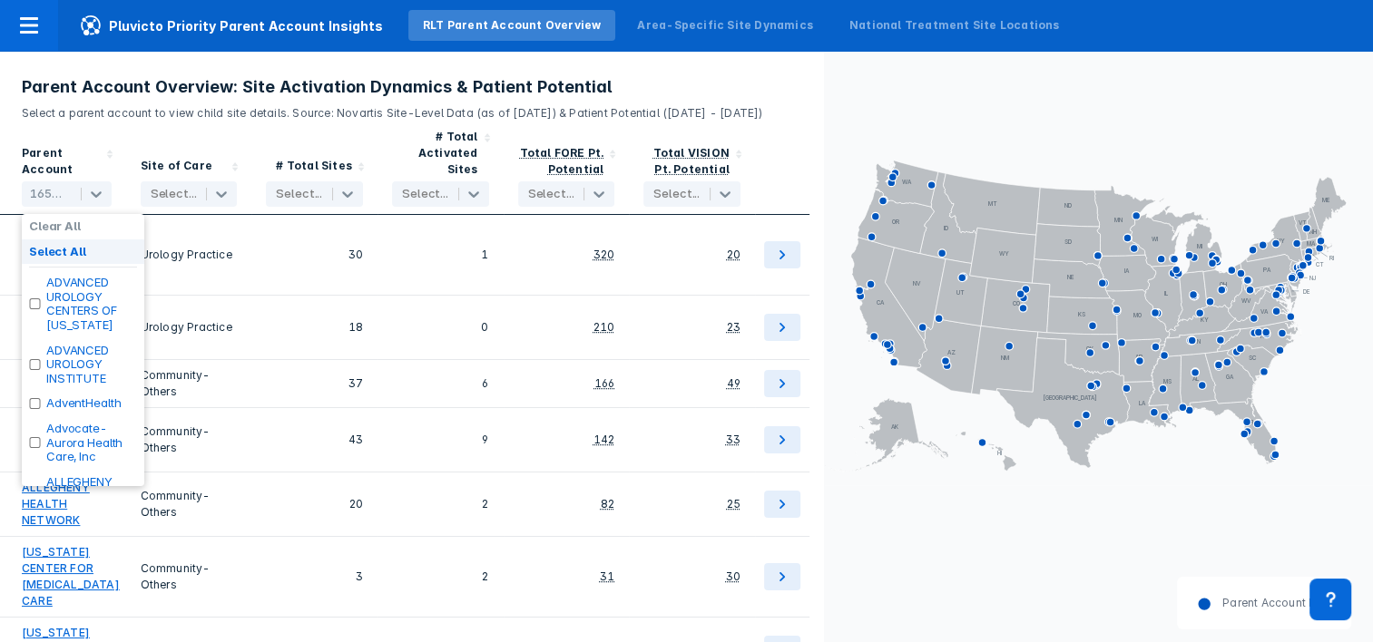
checkbox input "false"
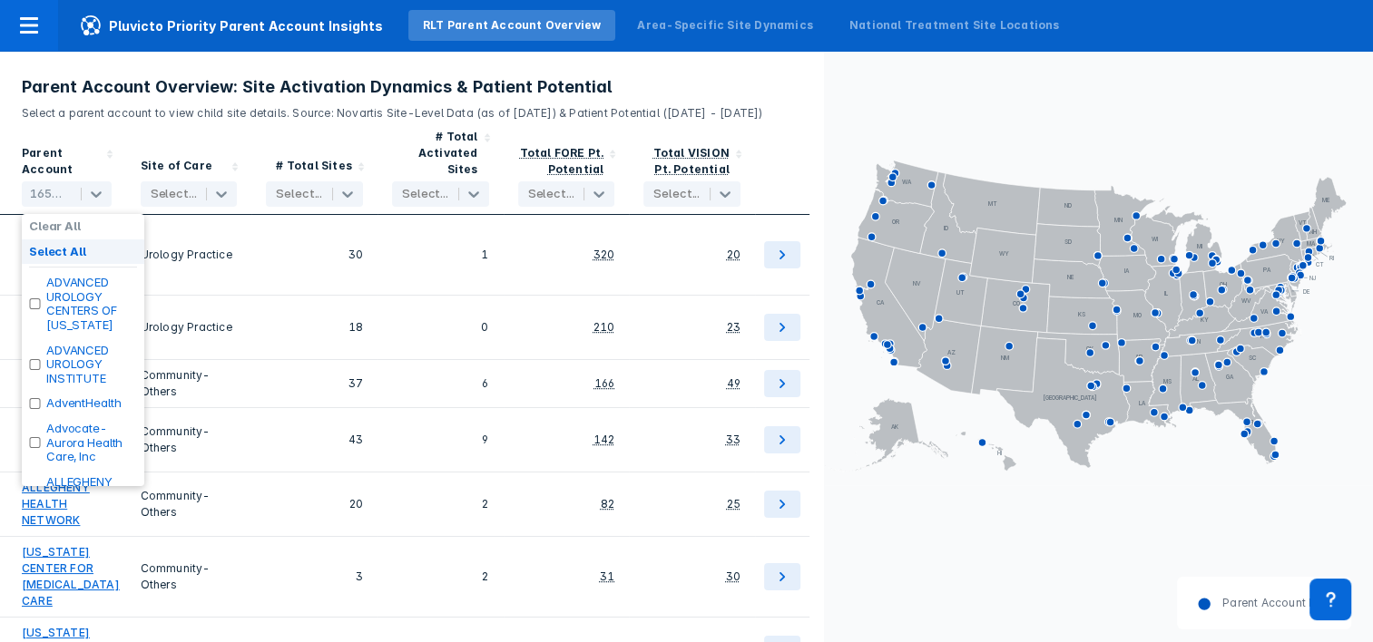
checkbox input "false"
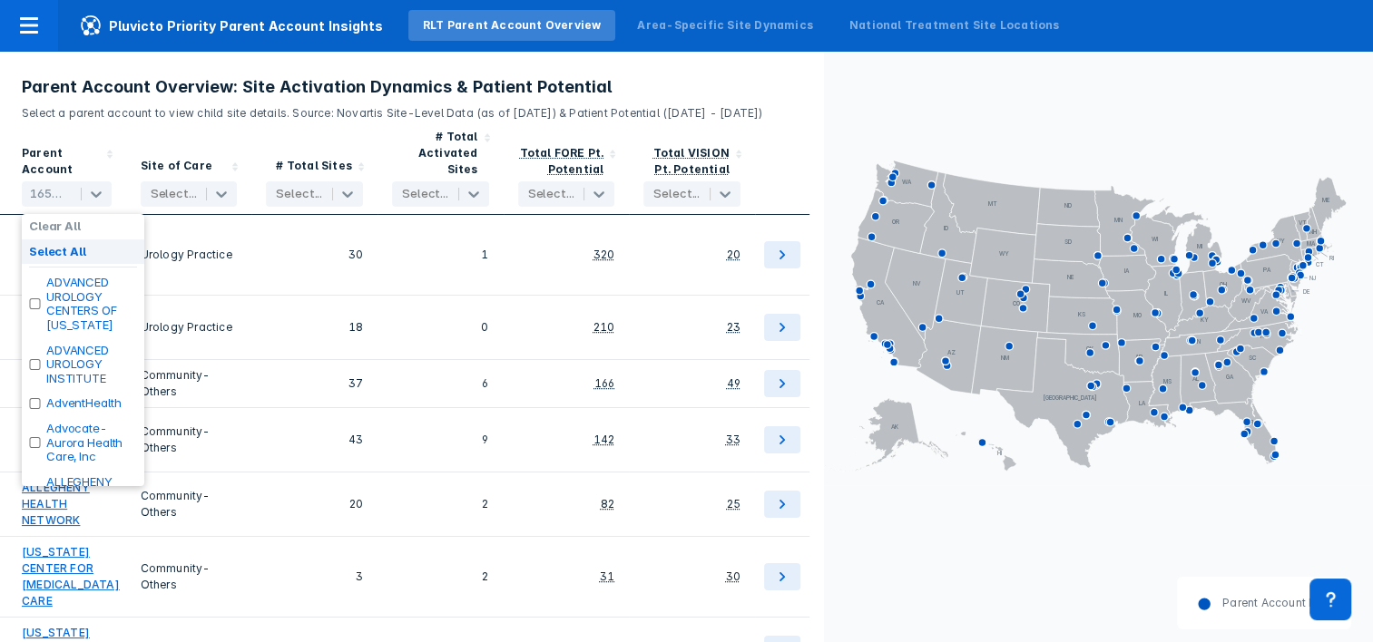
checkbox input "false"
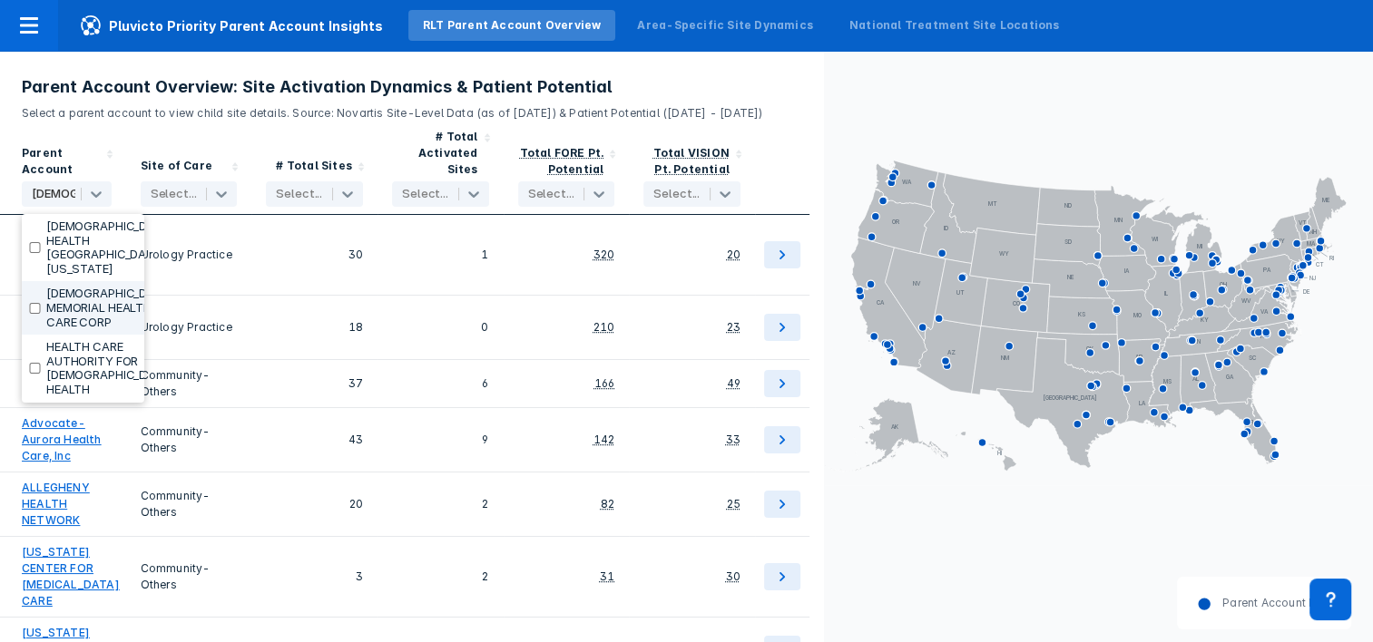
click at [75, 292] on label "[DEMOGRAPHIC_DATA] MEMORIAL HEALTH CARE CORP" at bounding box center [110, 308] width 128 height 43
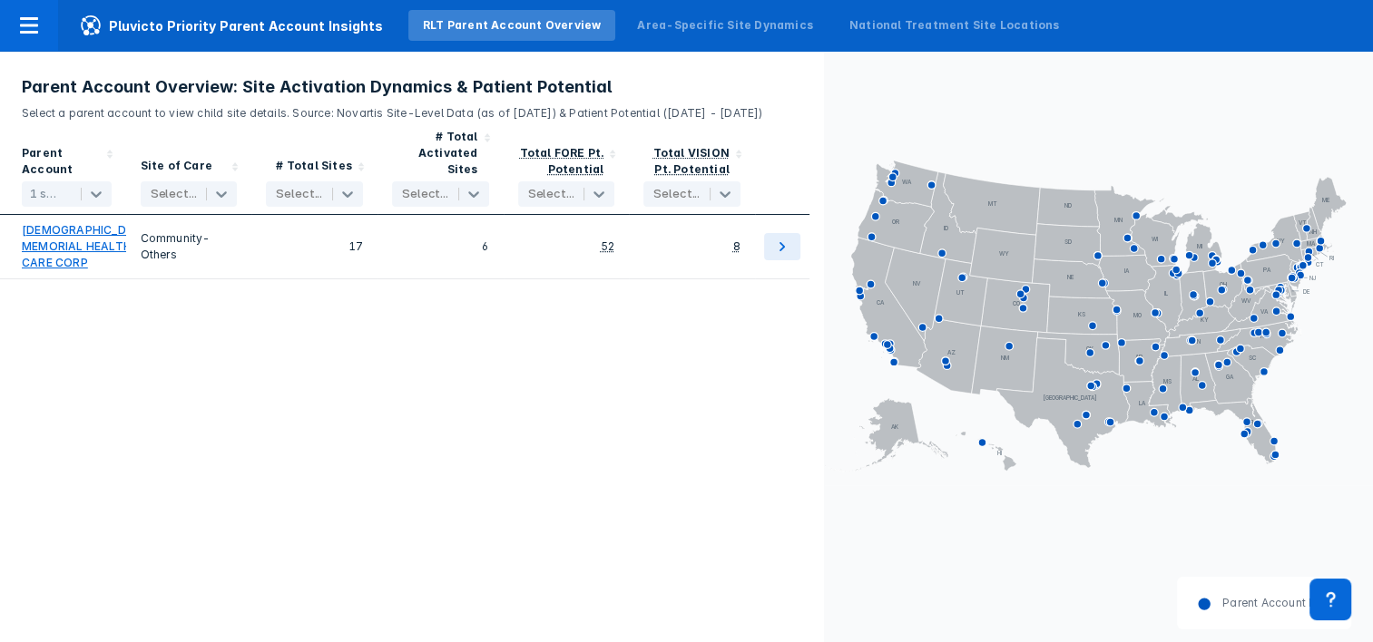
click at [289, 439] on div "Parent Account 1 selected Site of Care Select... # Total Sites Select... # Tota…" at bounding box center [412, 382] width 824 height 521
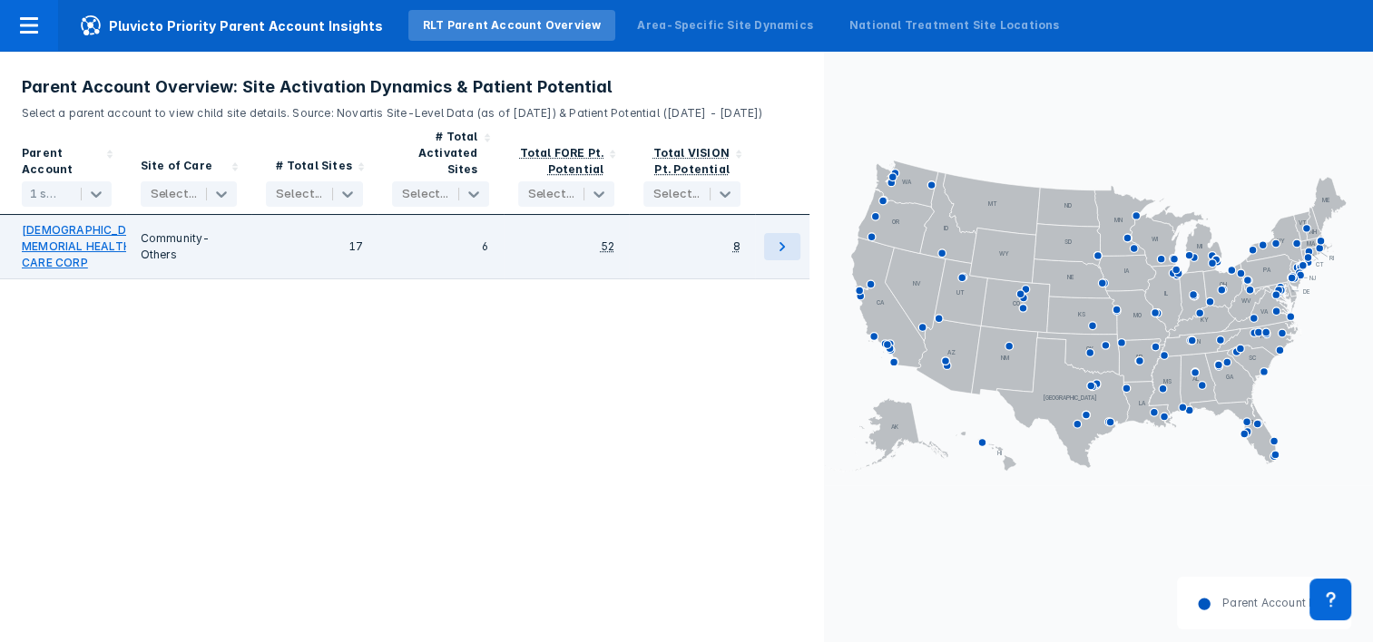
click at [58, 268] on link "[DEMOGRAPHIC_DATA] MEMORIAL HEALTH CARE CORP" at bounding box center [88, 246] width 132 height 49
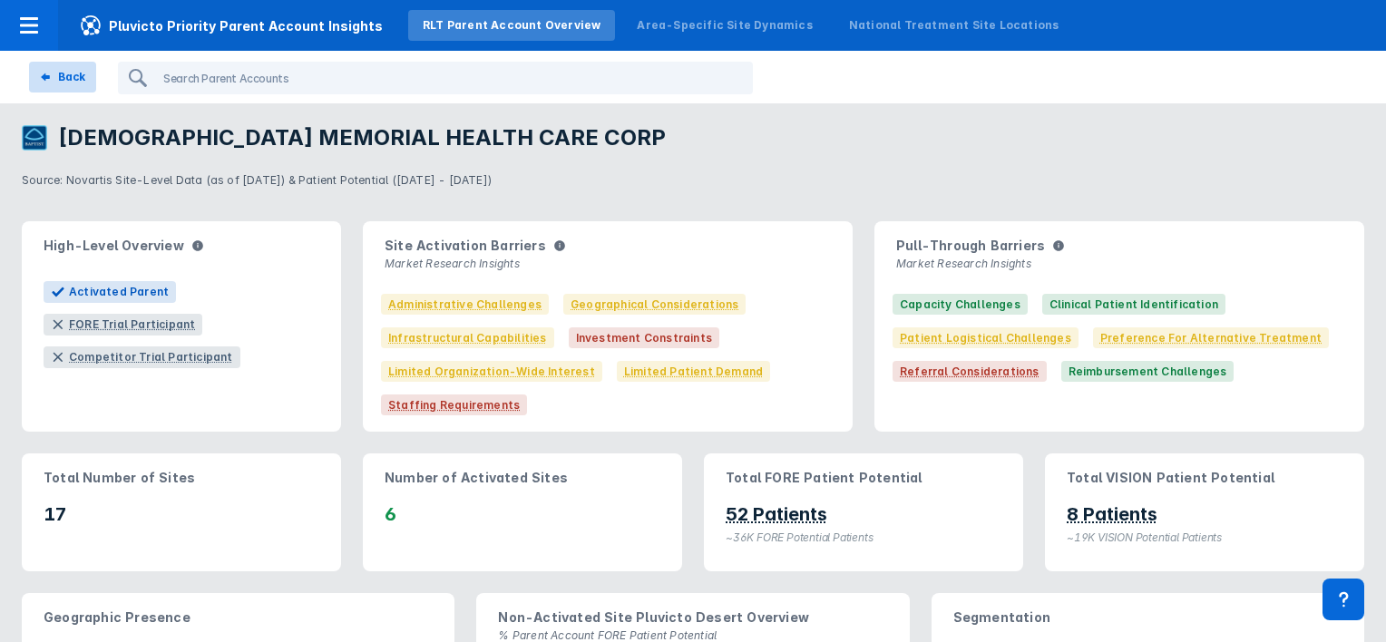
click at [66, 73] on div "Back" at bounding box center [71, 77] width 27 height 16
